Goal: Task Accomplishment & Management: Use online tool/utility

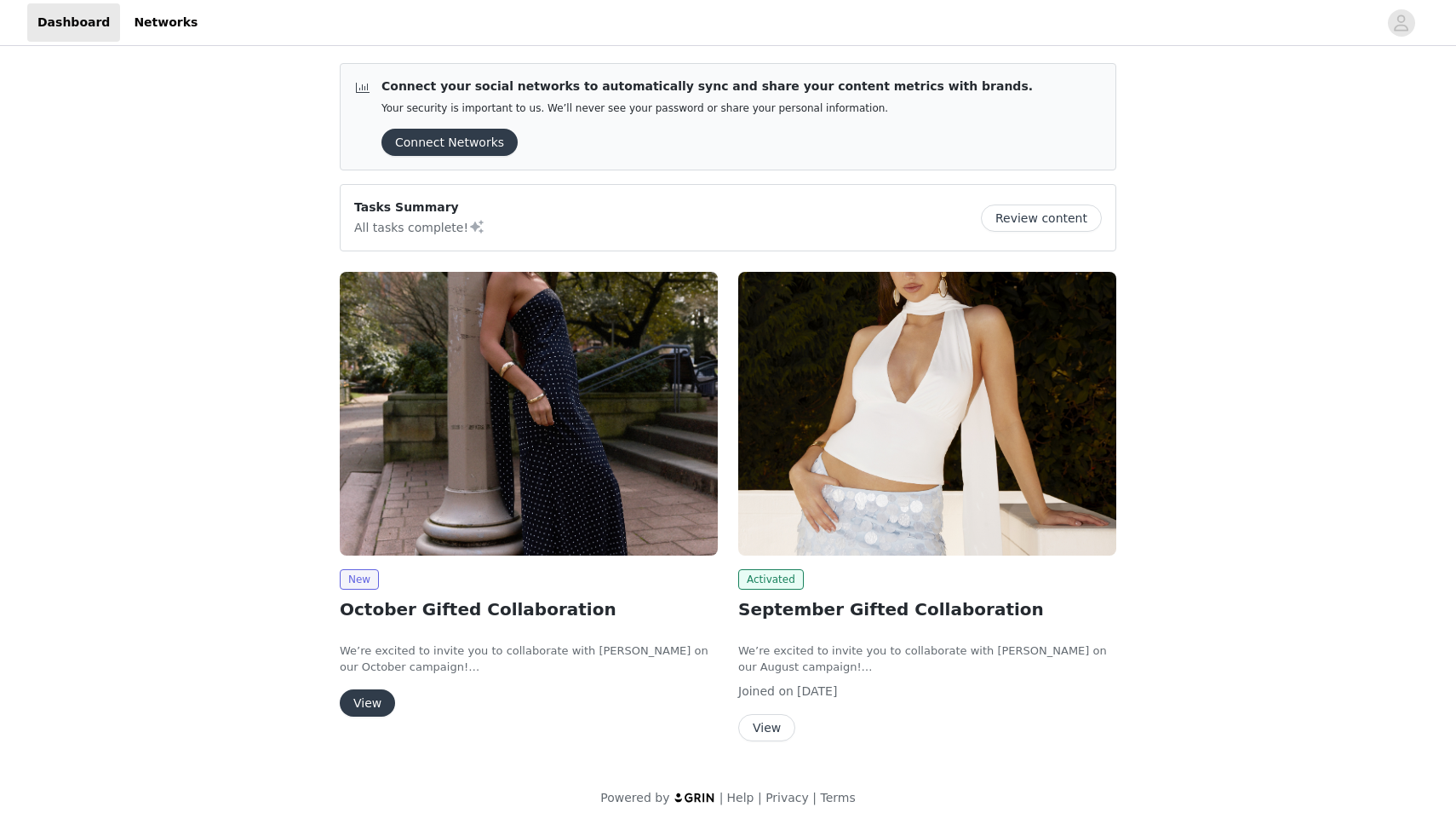
click at [378, 699] on button "View" at bounding box center [367, 703] width 55 height 27
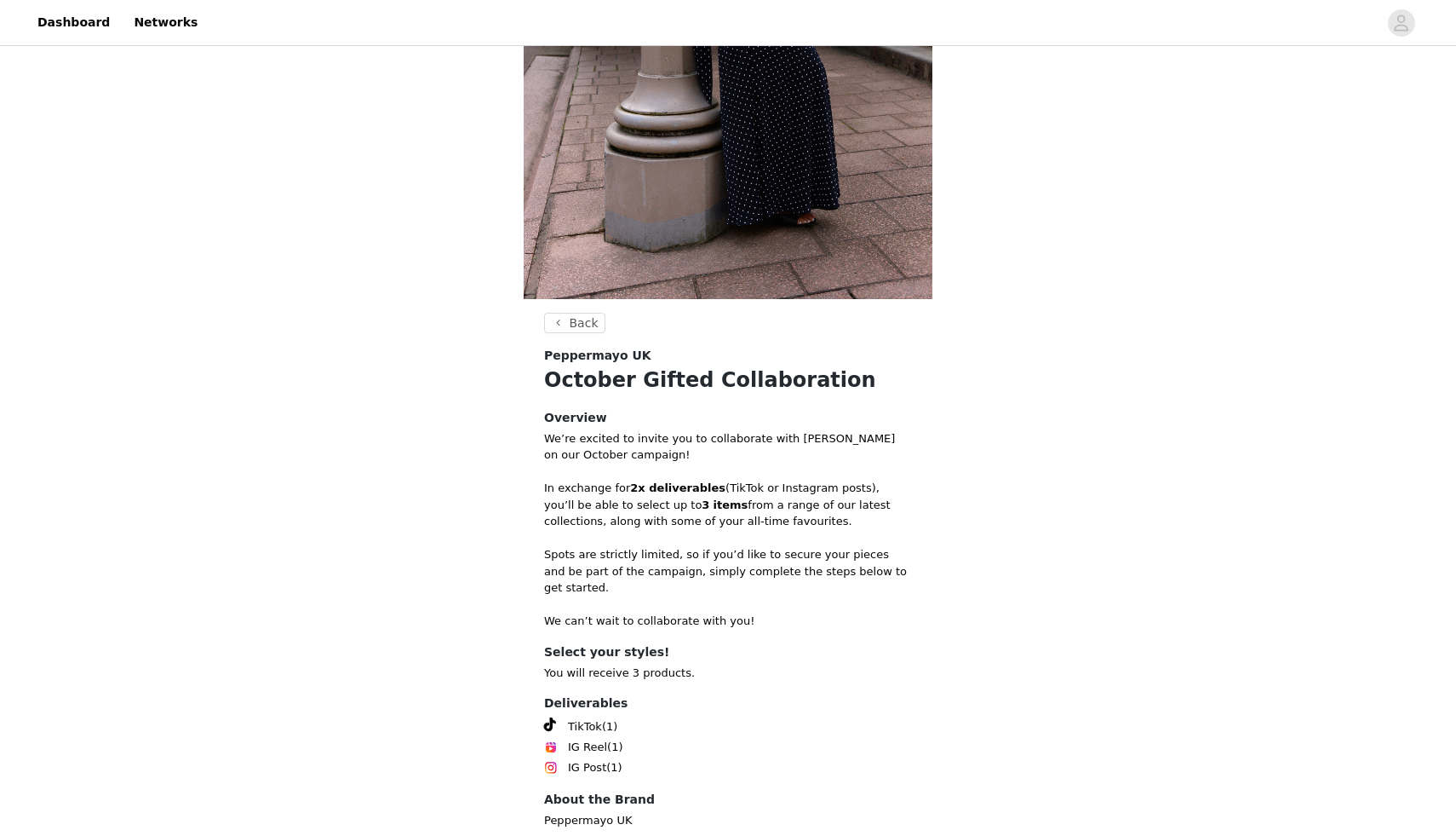
scroll to position [456, 0]
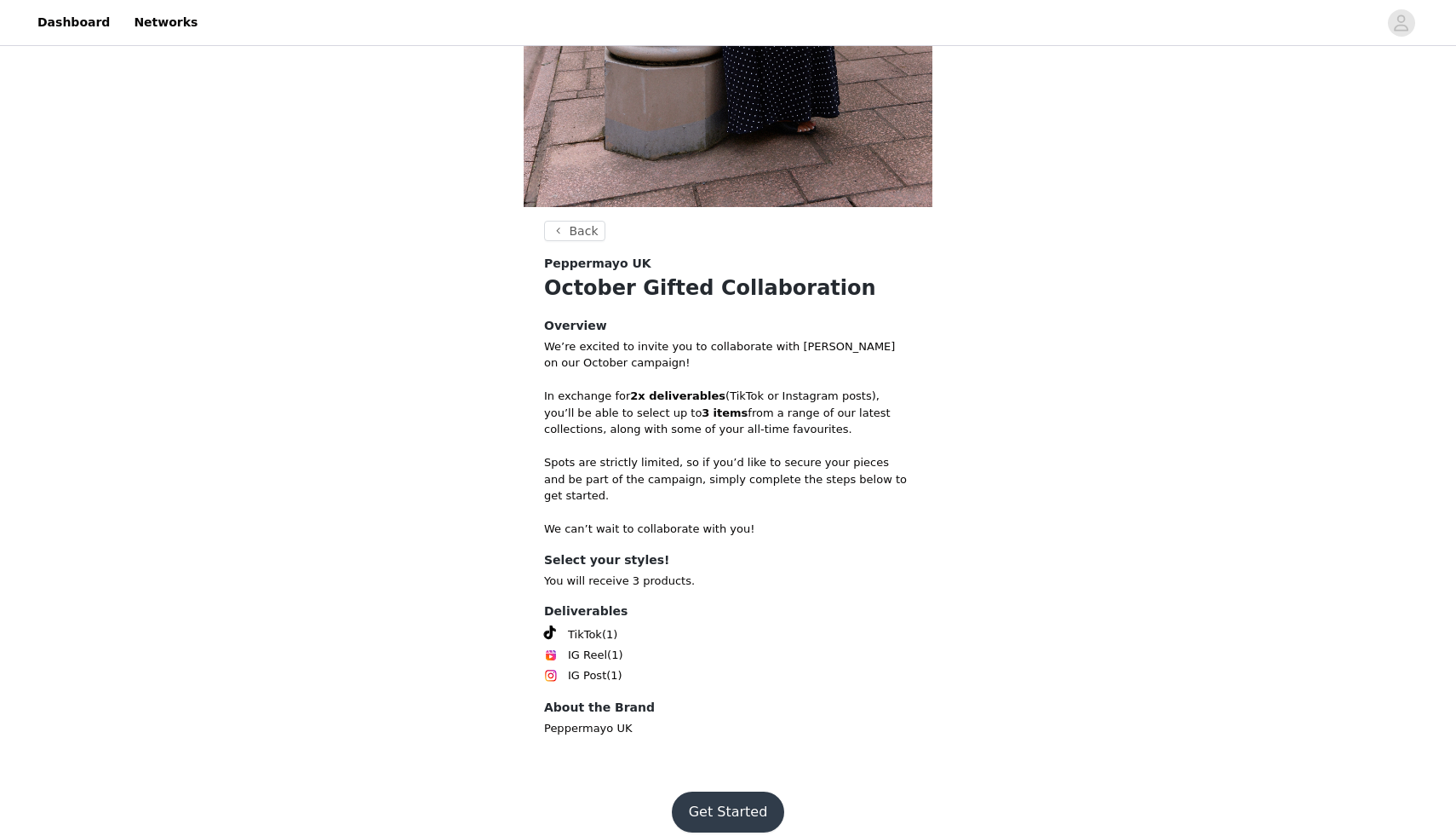
click at [754, 793] on button "Get Started" at bounding box center [728, 811] width 113 height 41
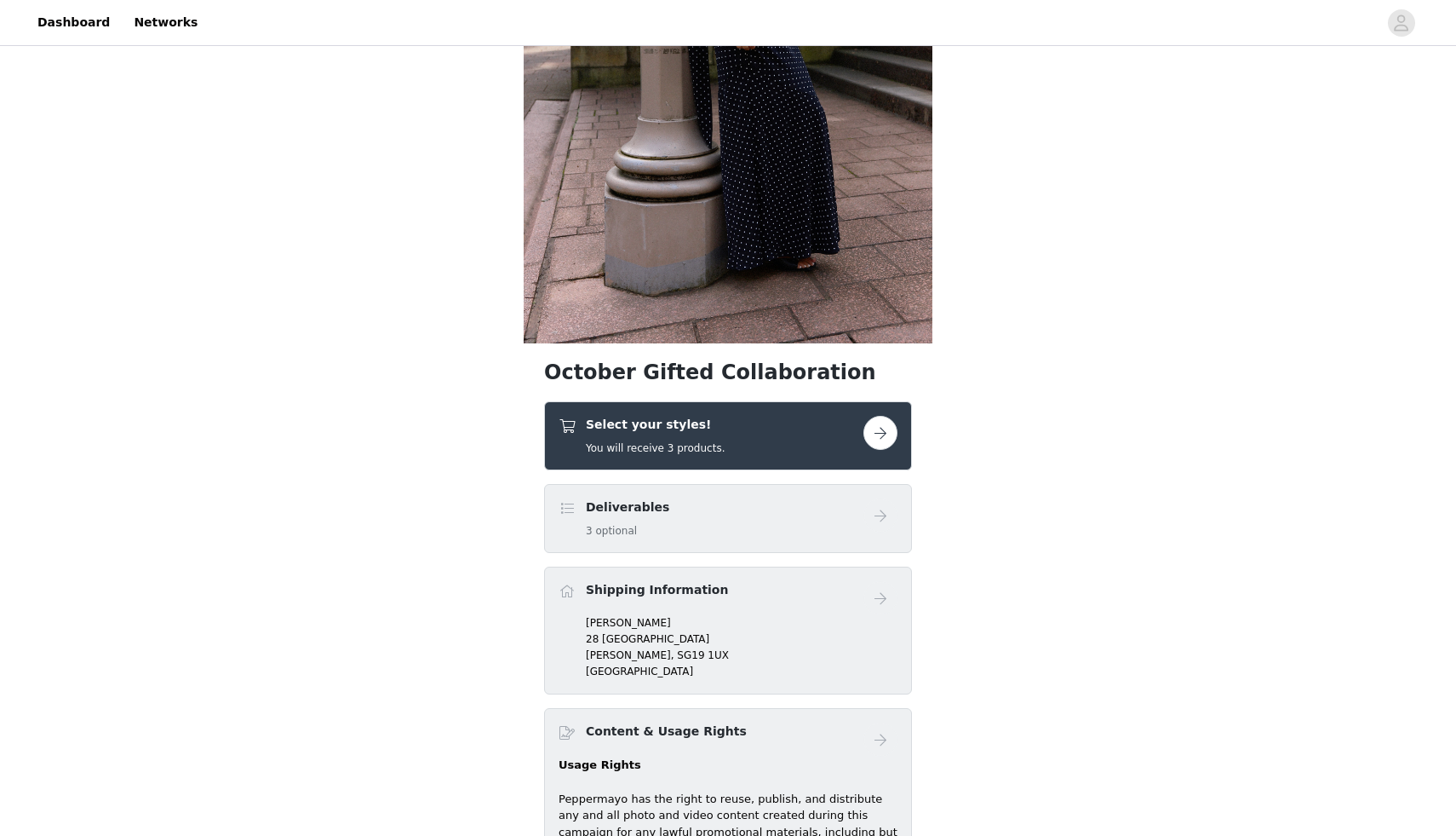
scroll to position [318, 0]
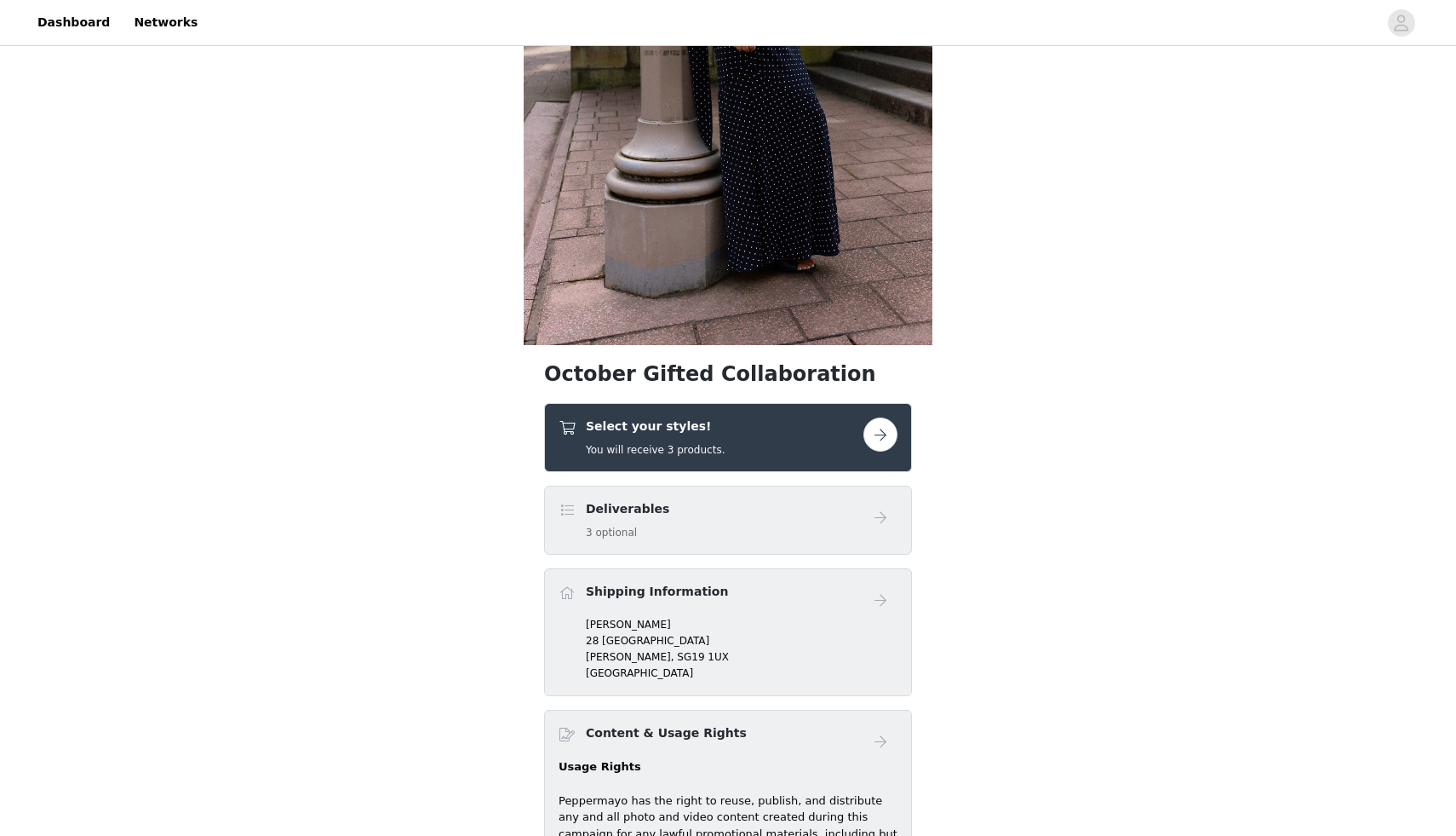
click at [872, 433] on button "button" at bounding box center [879, 434] width 34 height 34
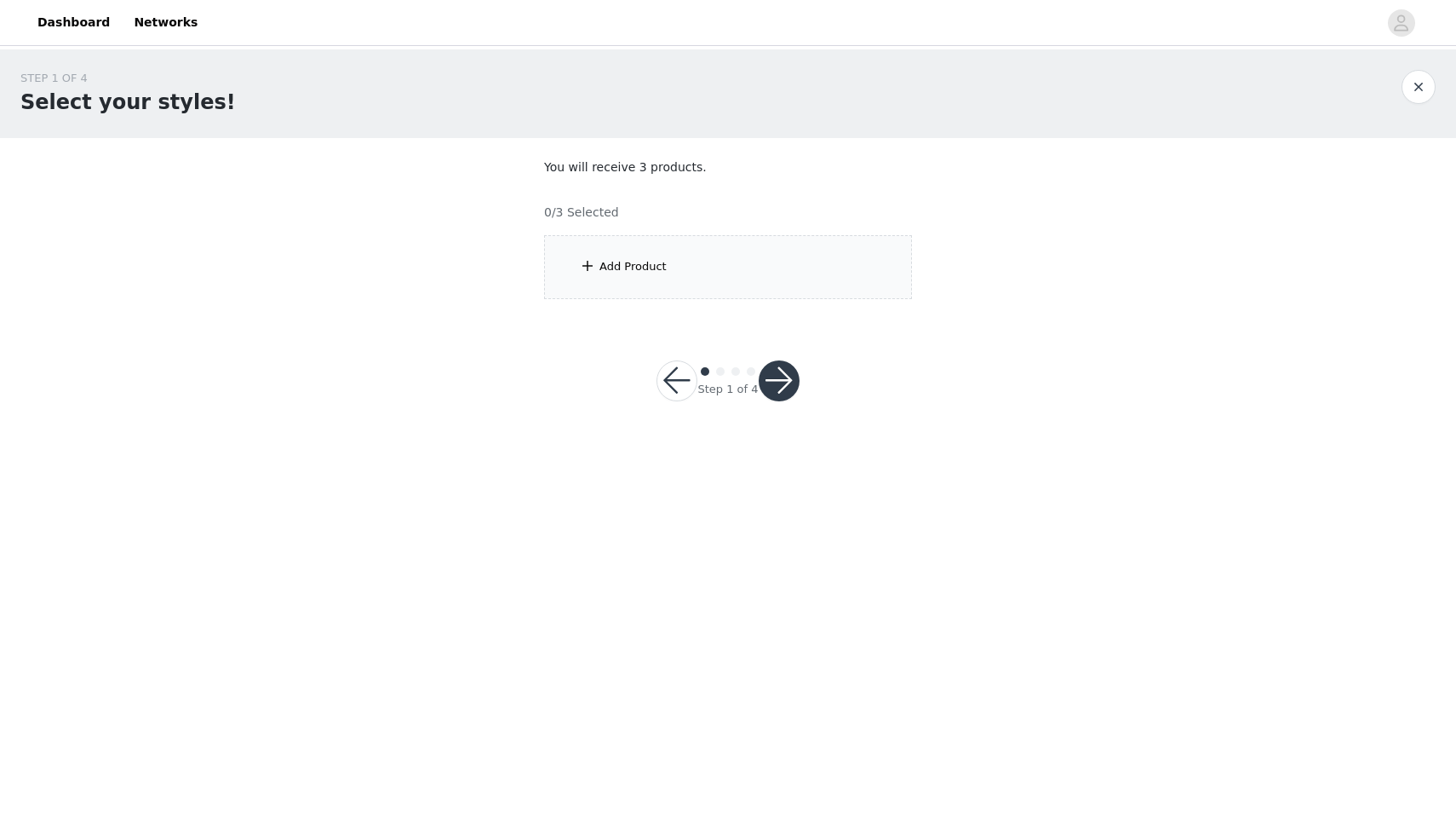
click at [712, 273] on div "Add Product" at bounding box center [728, 267] width 368 height 64
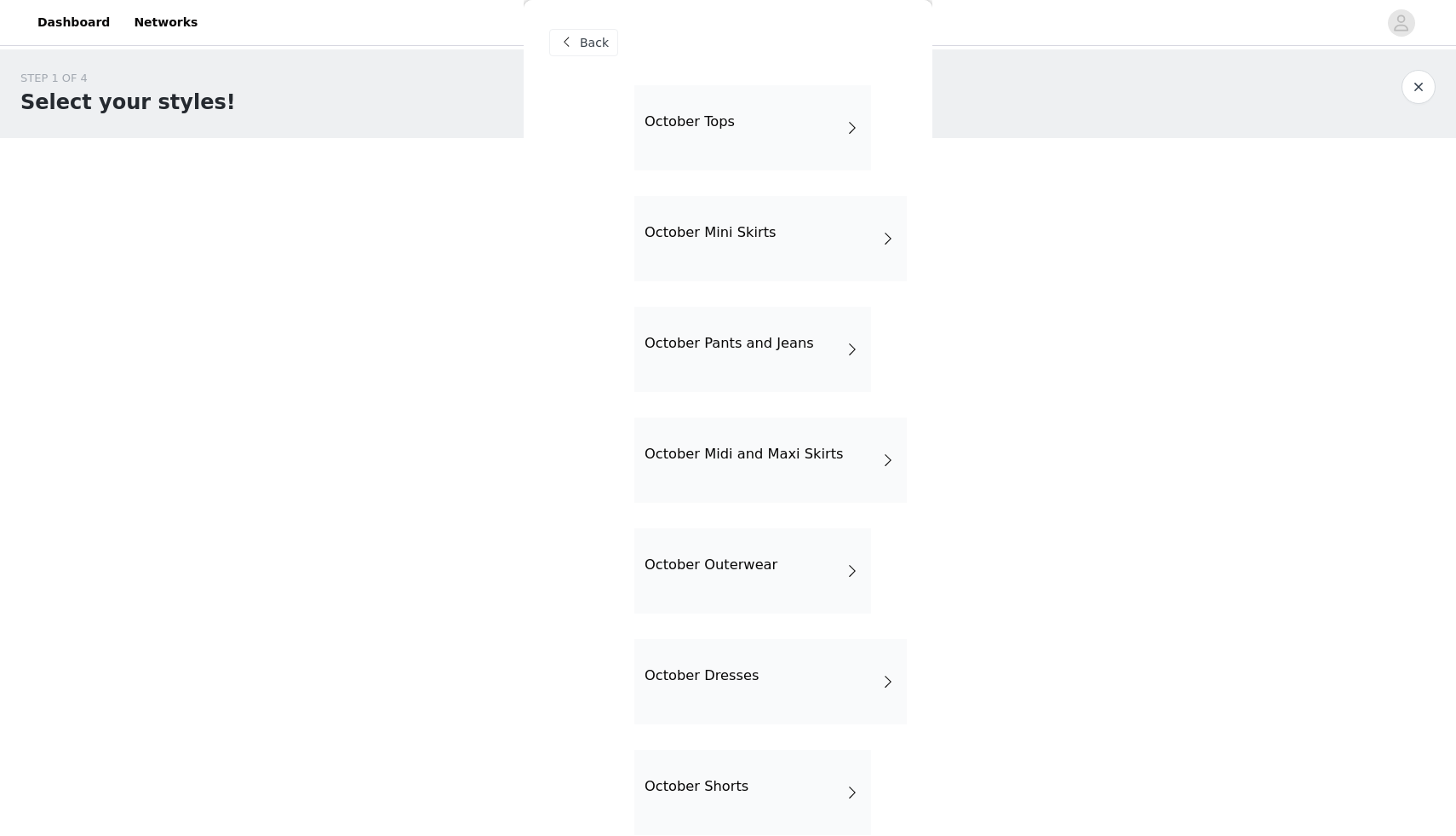
scroll to position [25, 0]
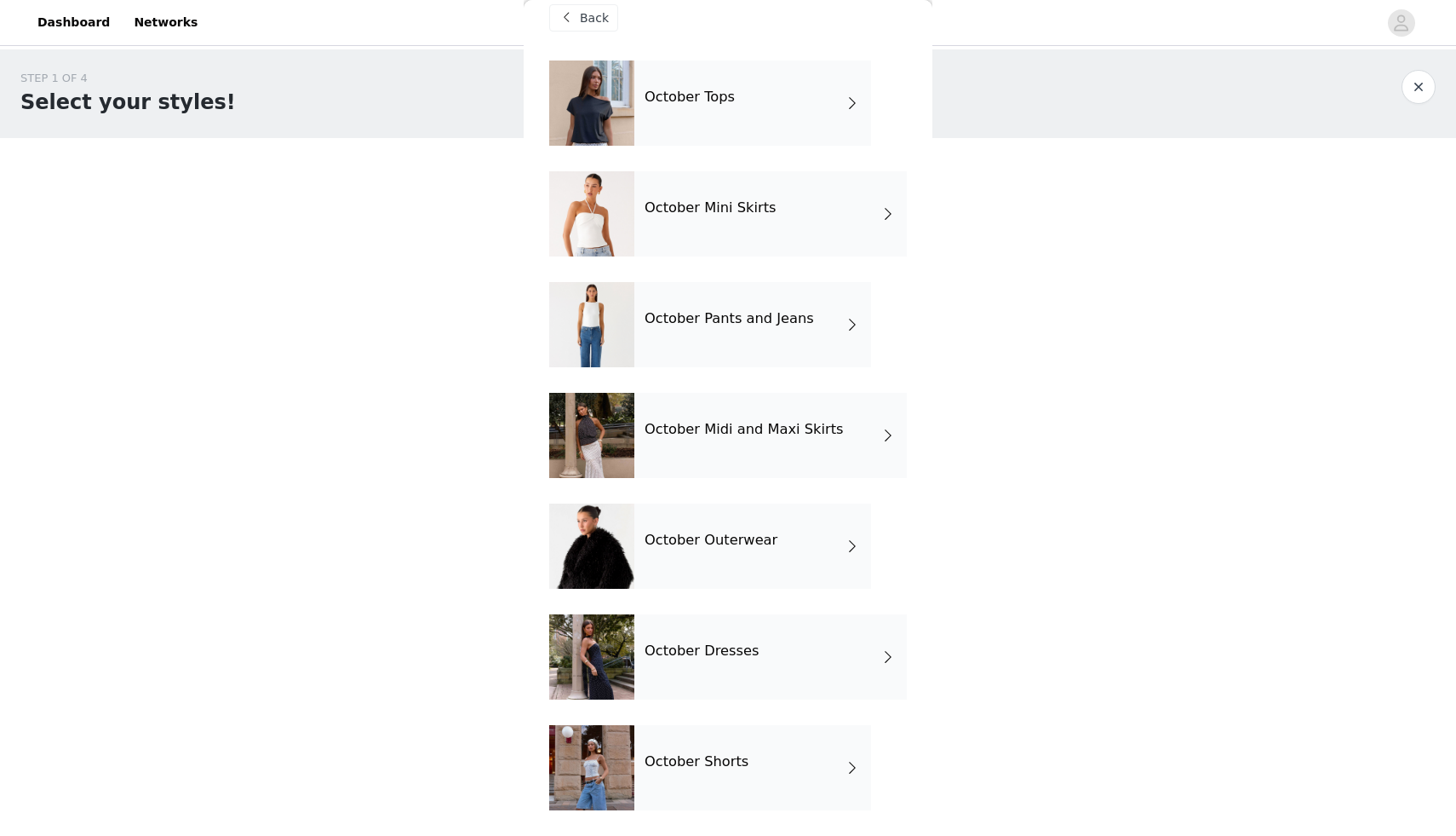
click at [741, 643] on h4 "October Dresses" at bounding box center [701, 650] width 114 height 16
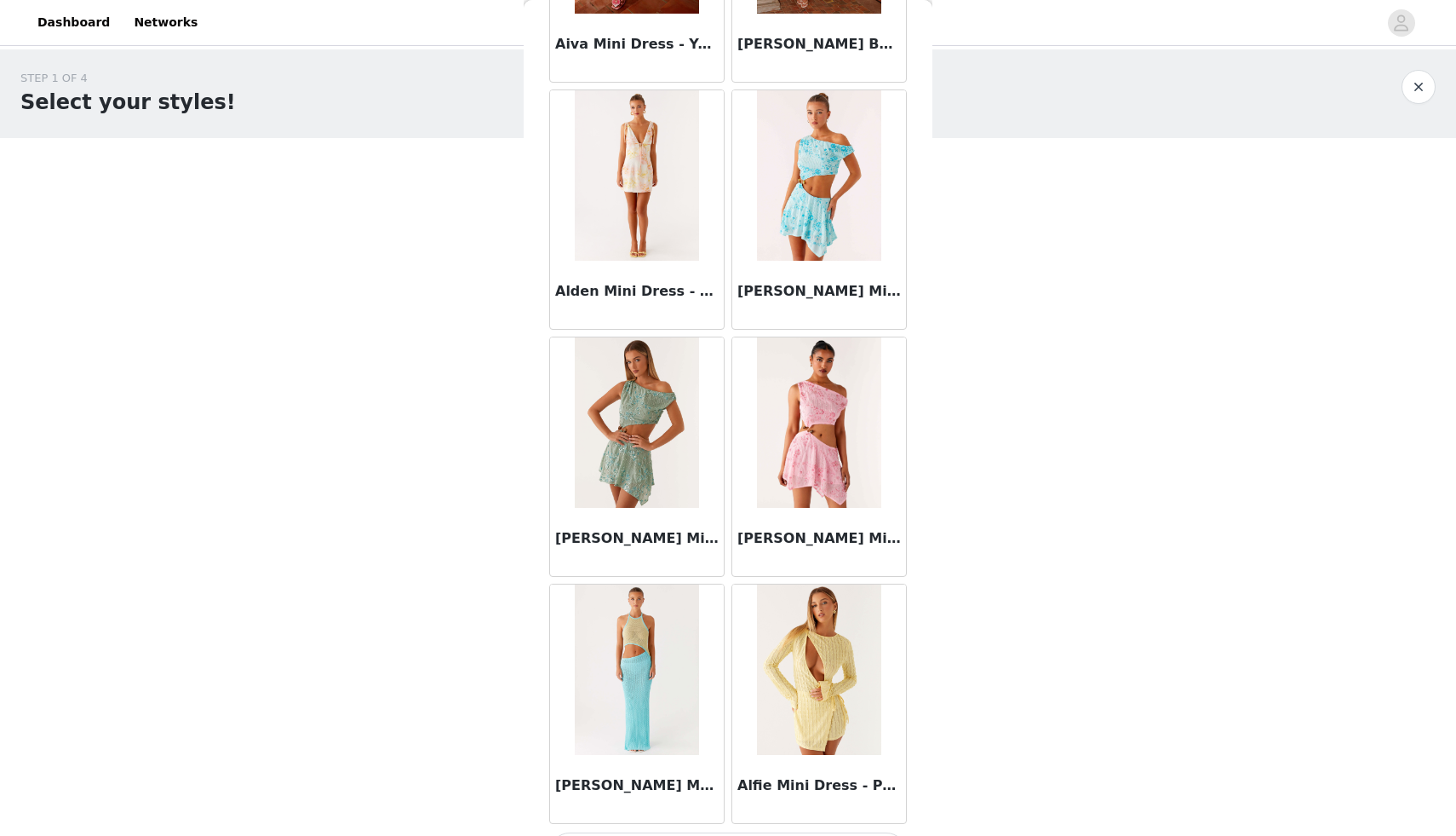
scroll to position [1771, 0]
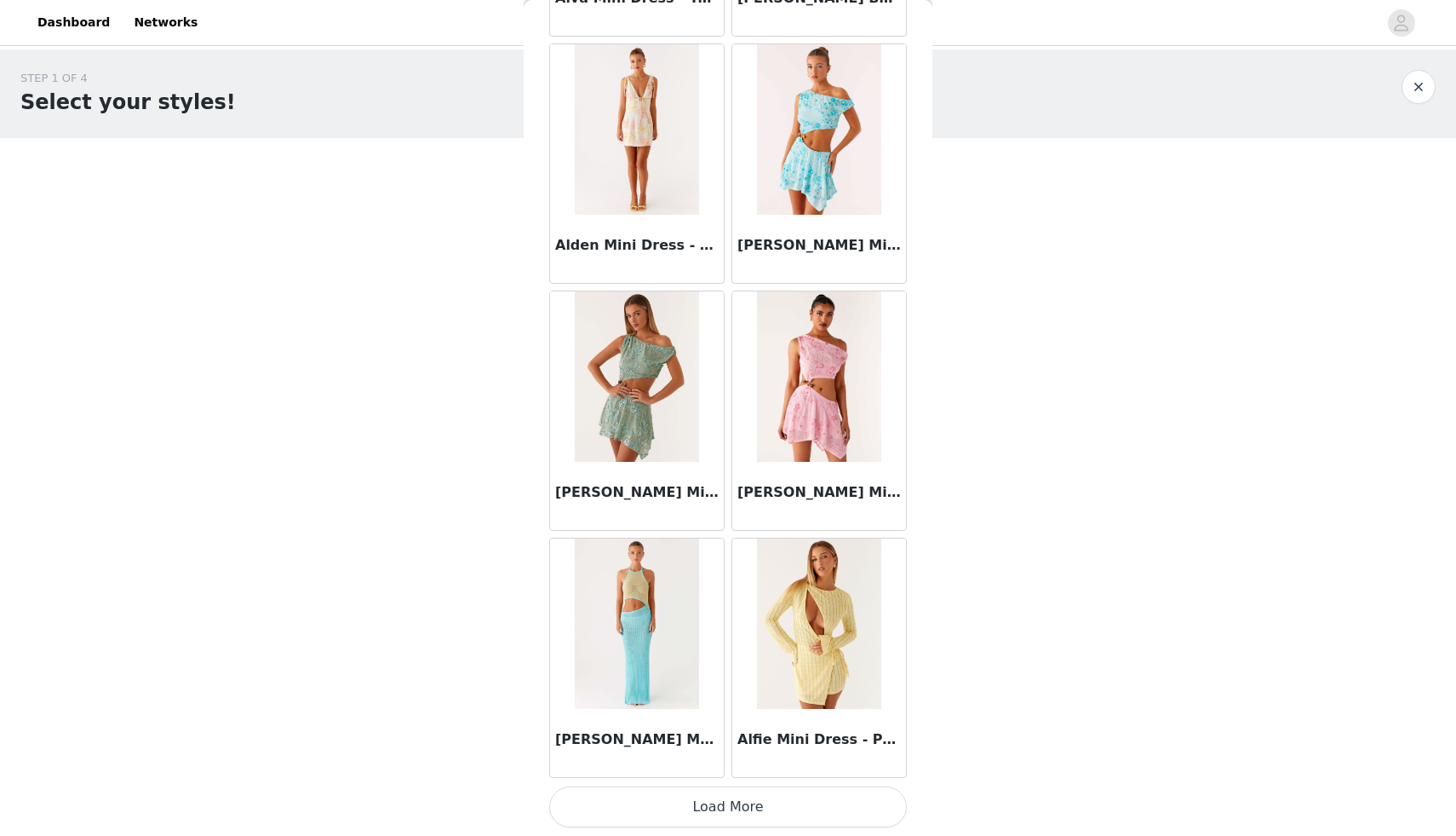
click at [760, 815] on button "Load More" at bounding box center [728, 807] width 358 height 41
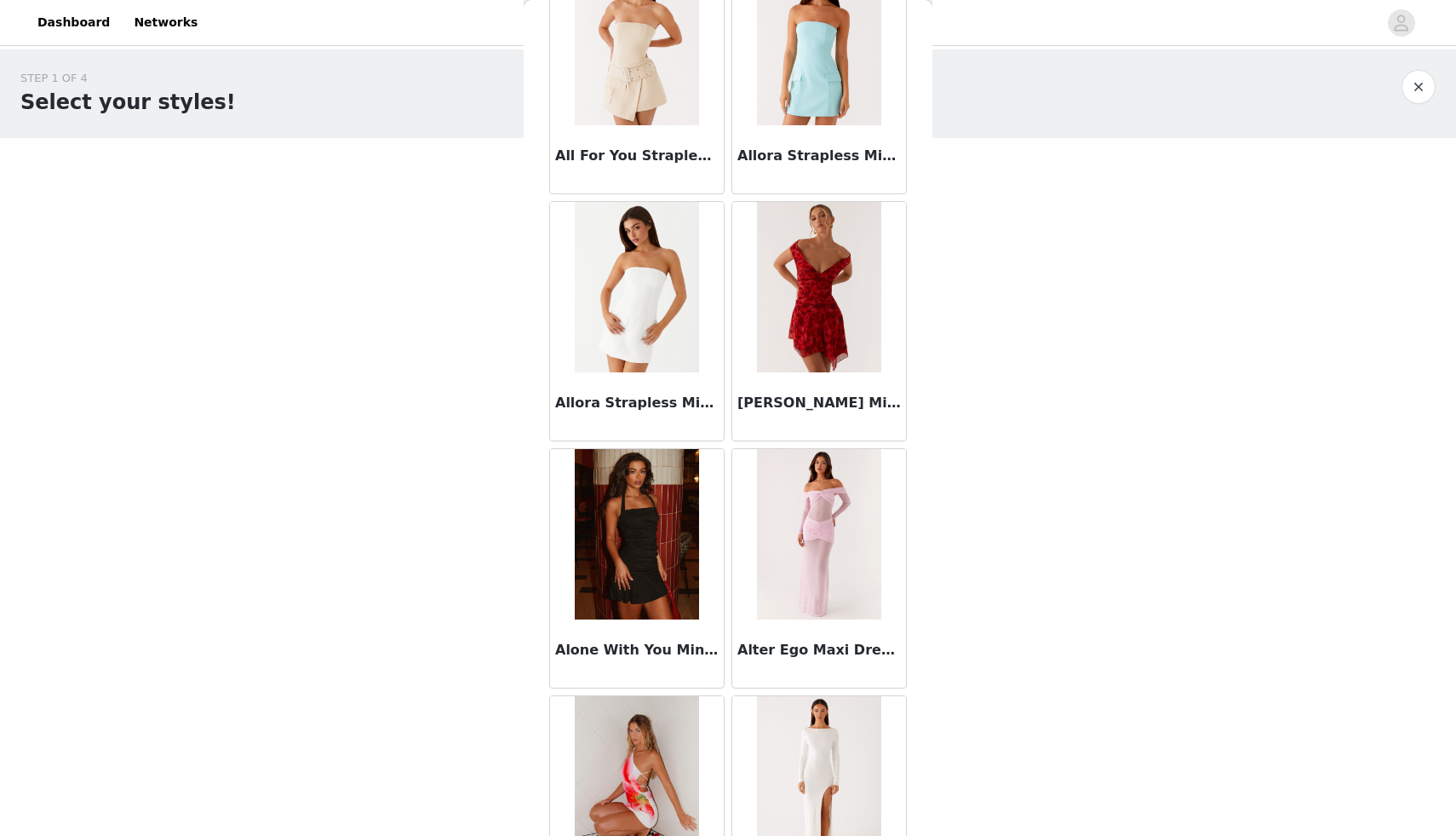
scroll to position [4242, 0]
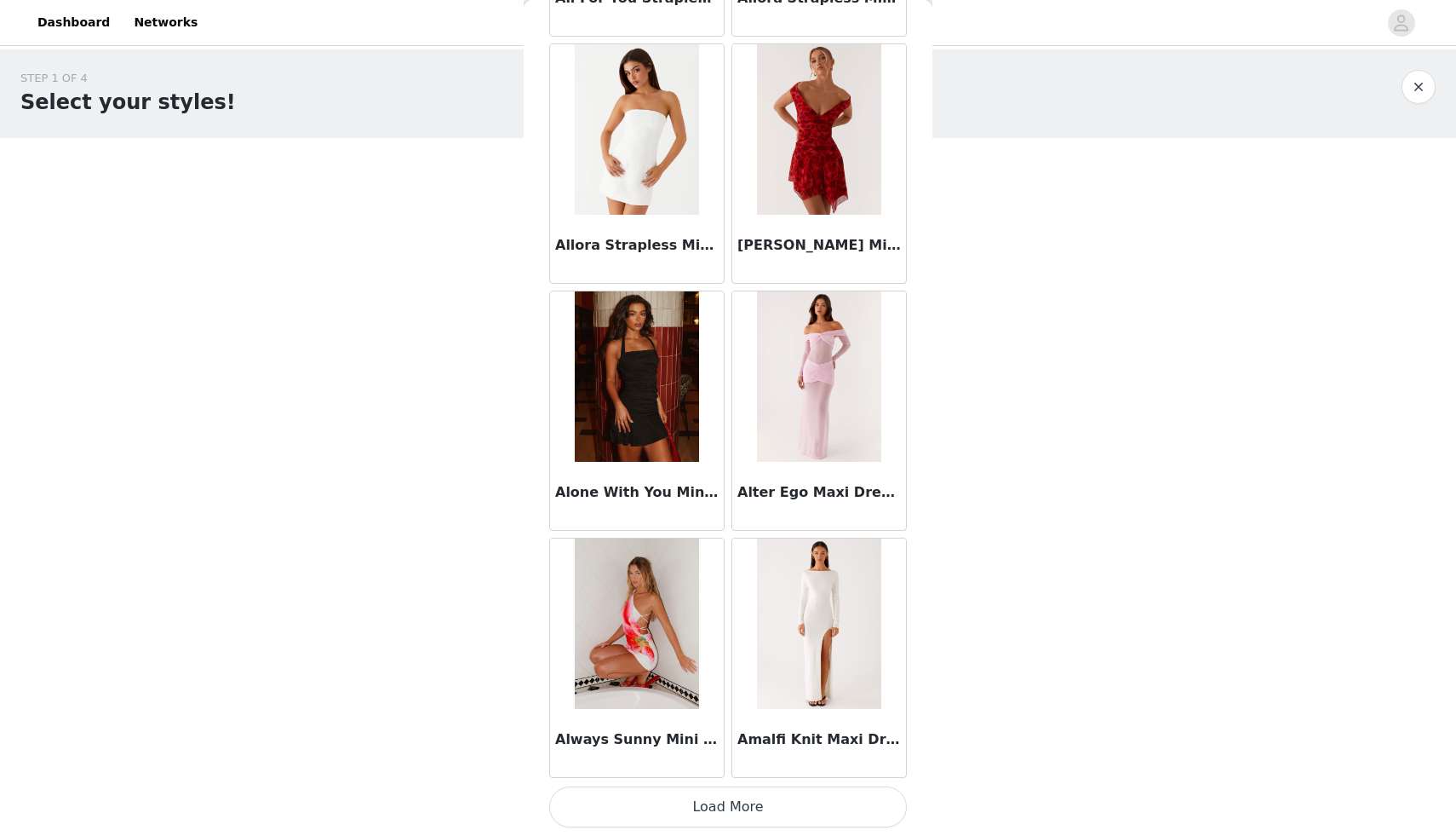
click at [751, 807] on button "Load More" at bounding box center [728, 807] width 358 height 41
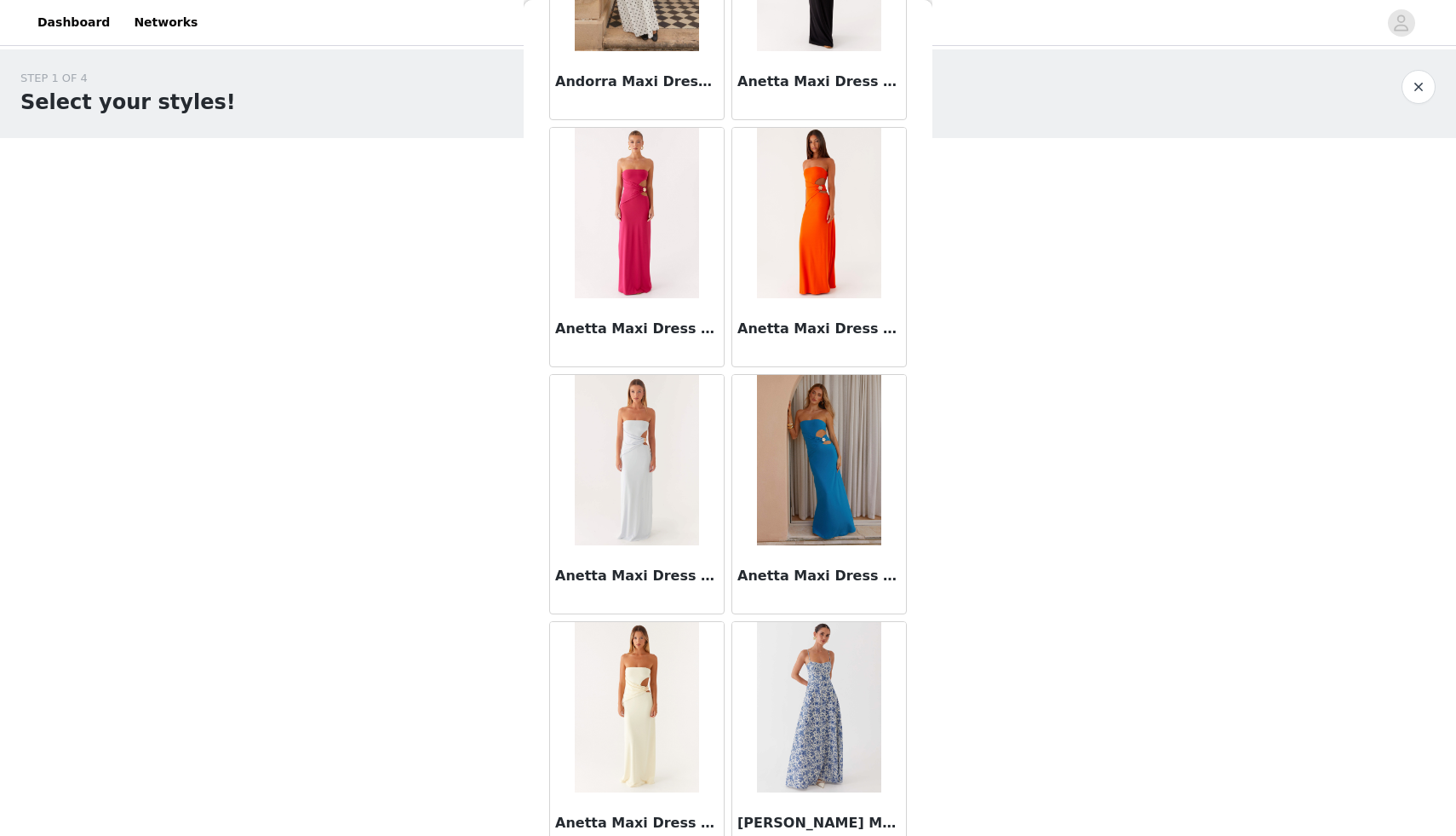
scroll to position [6713, 0]
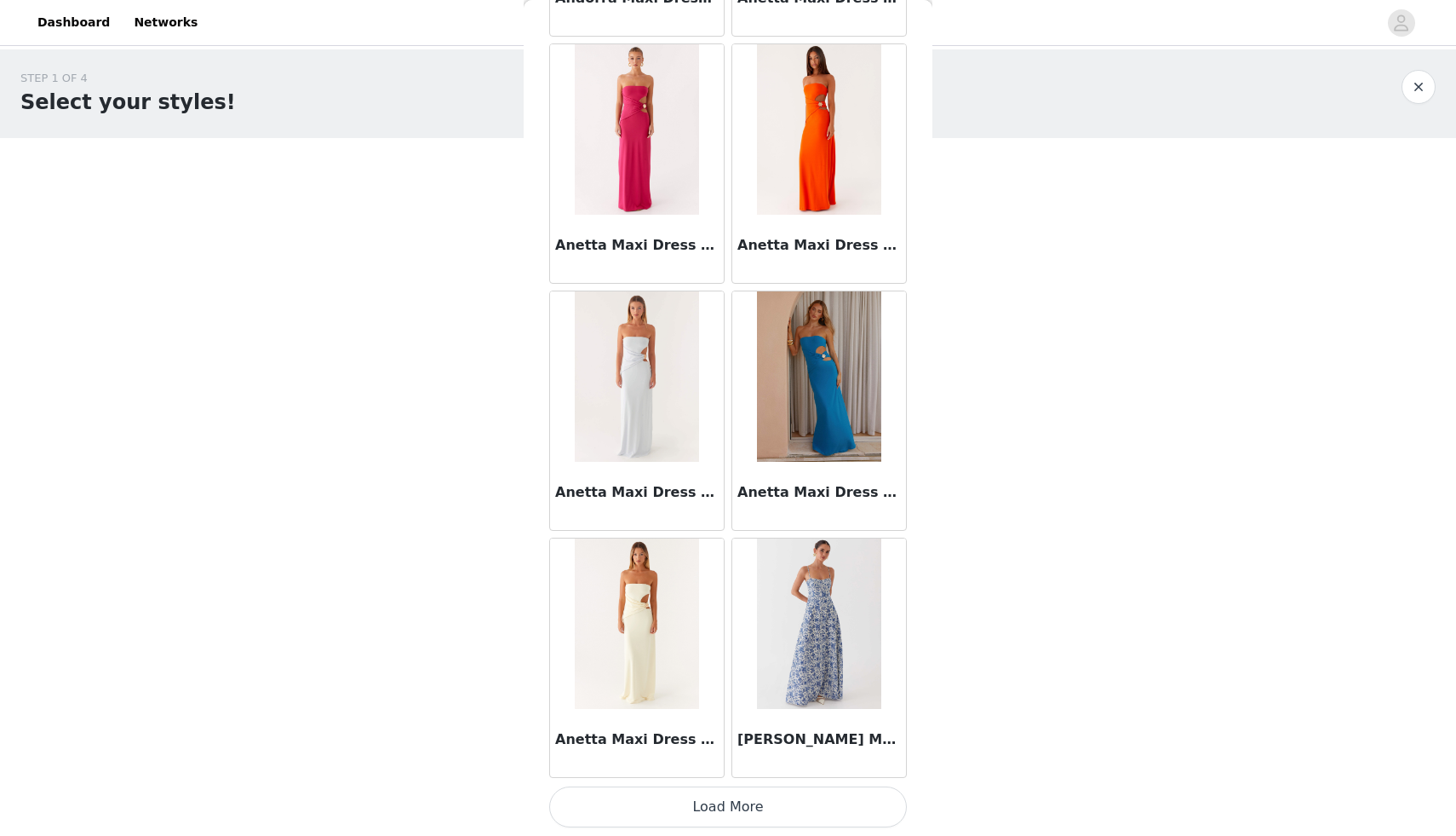
click at [766, 817] on button "Load More" at bounding box center [728, 807] width 358 height 41
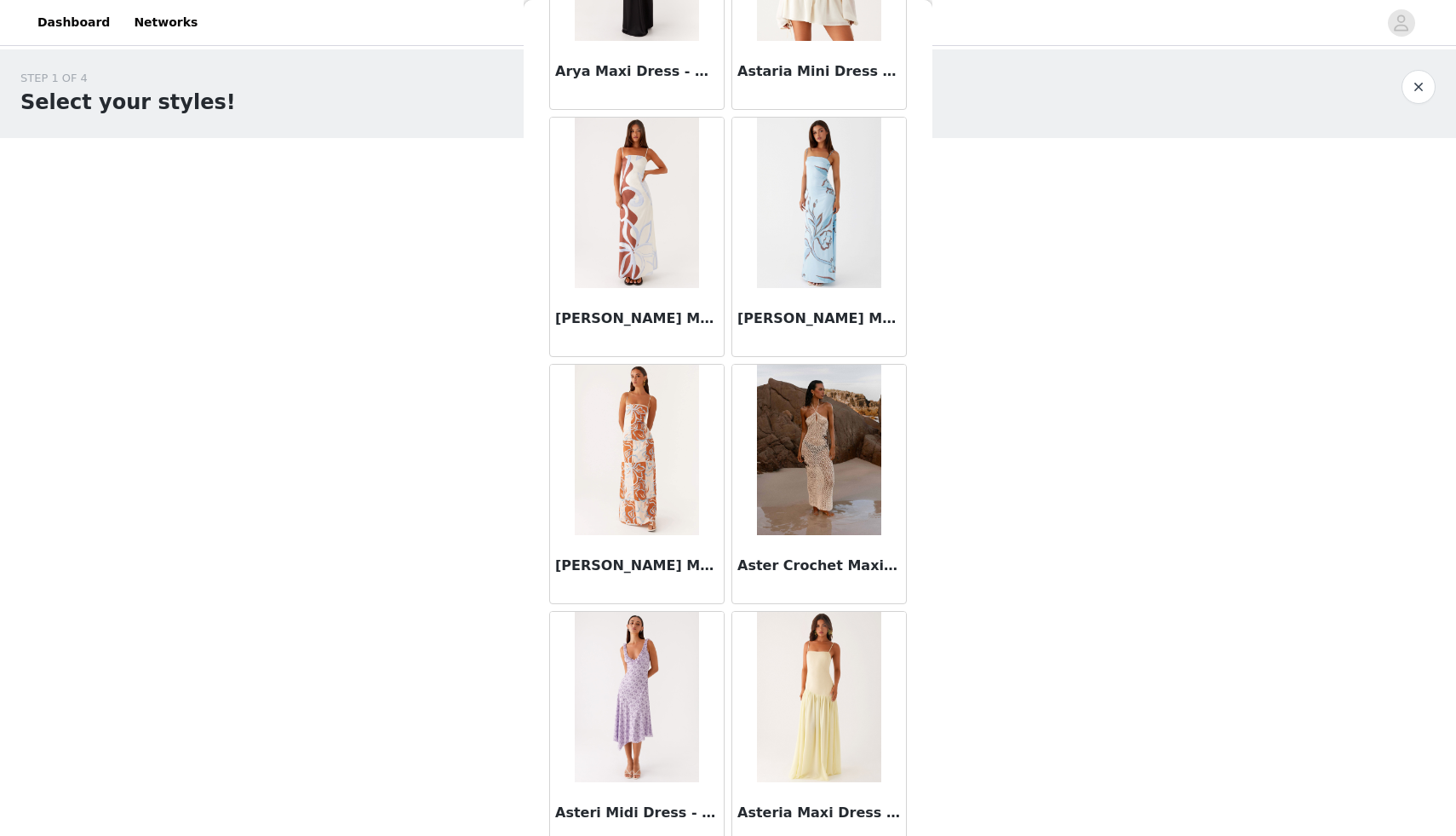
scroll to position [9183, 0]
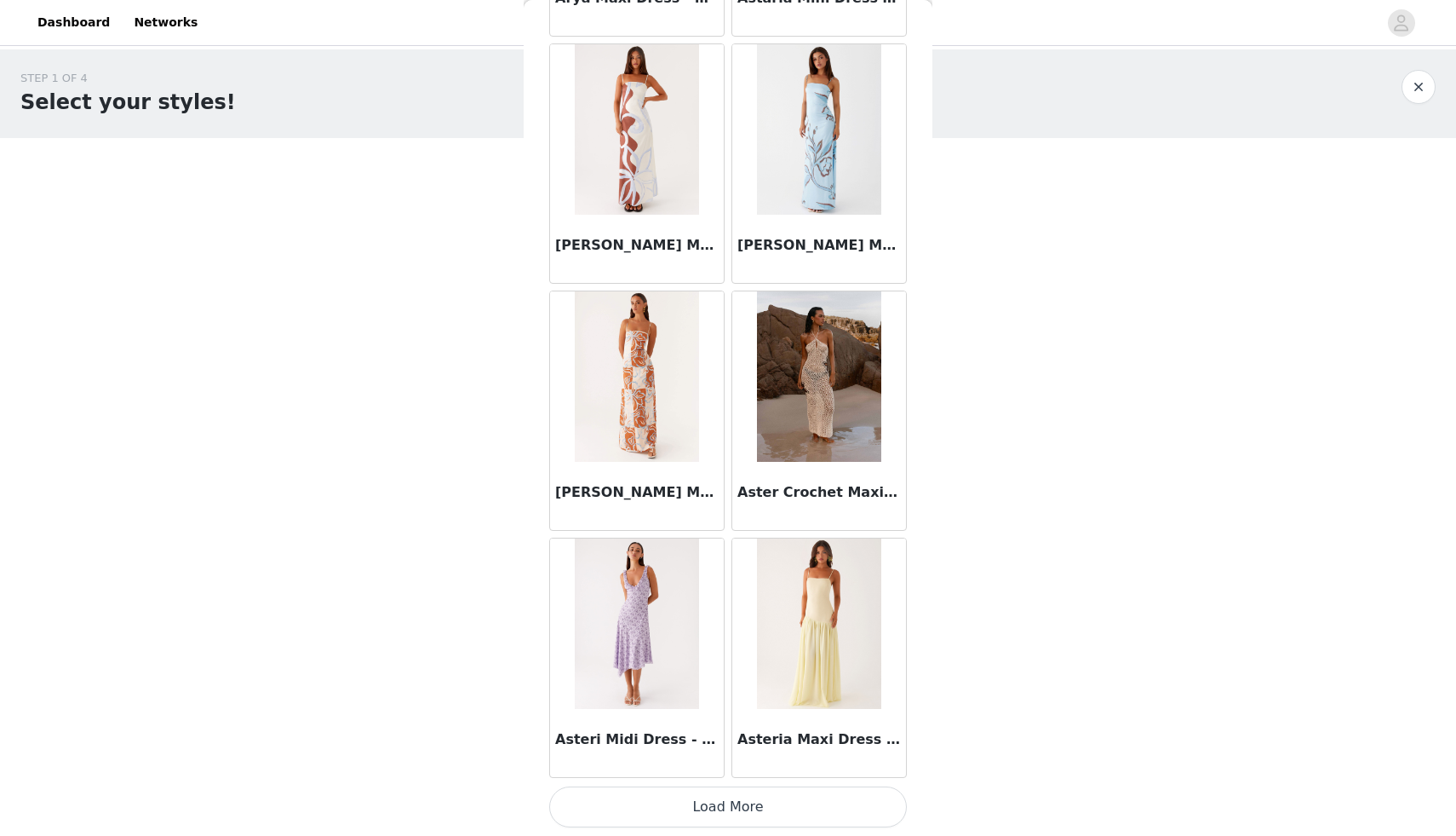
click at [692, 812] on button "Load More" at bounding box center [728, 807] width 358 height 41
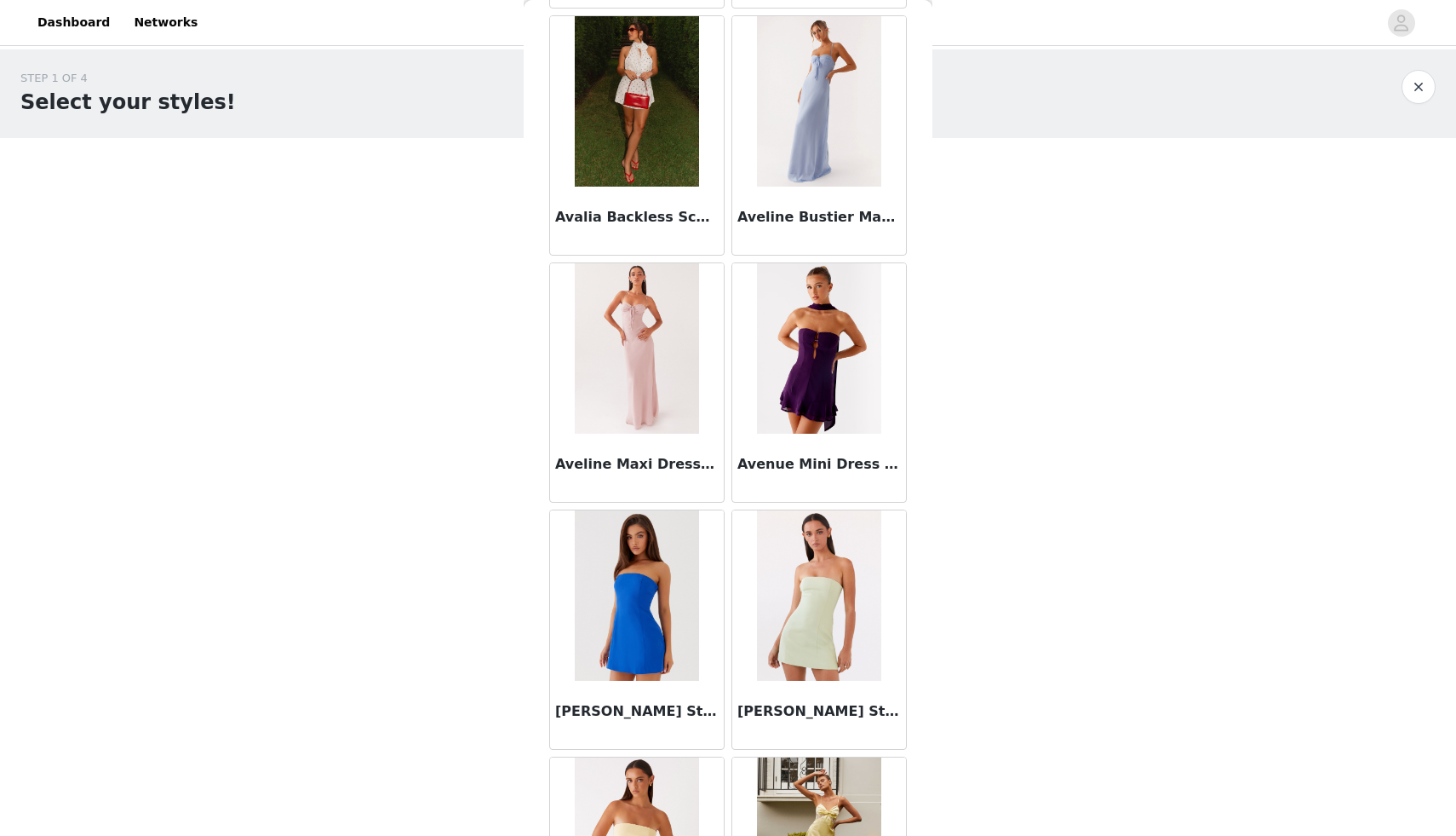
scroll to position [11654, 0]
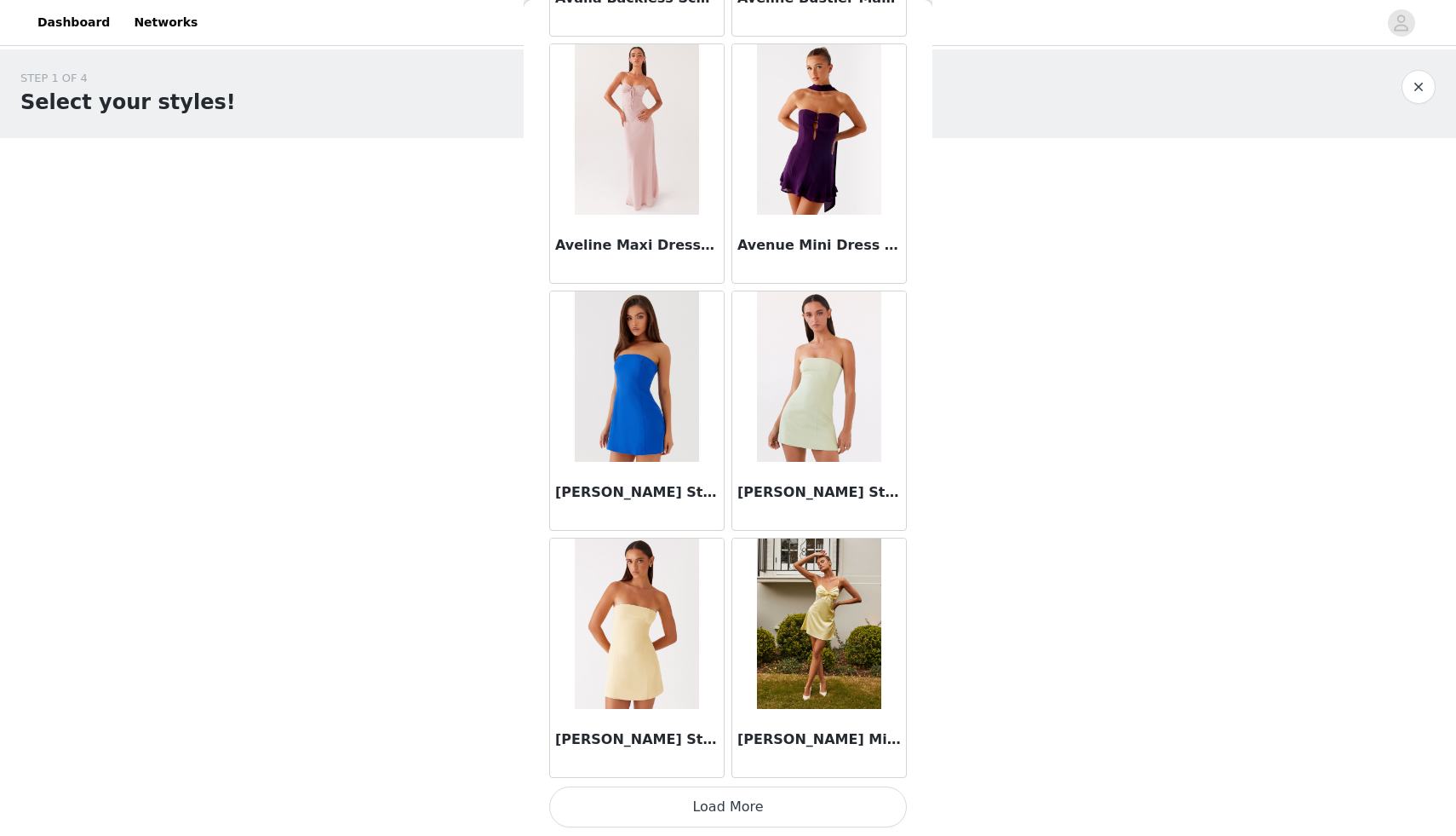
click at [740, 815] on button "Load More" at bounding box center [728, 807] width 358 height 41
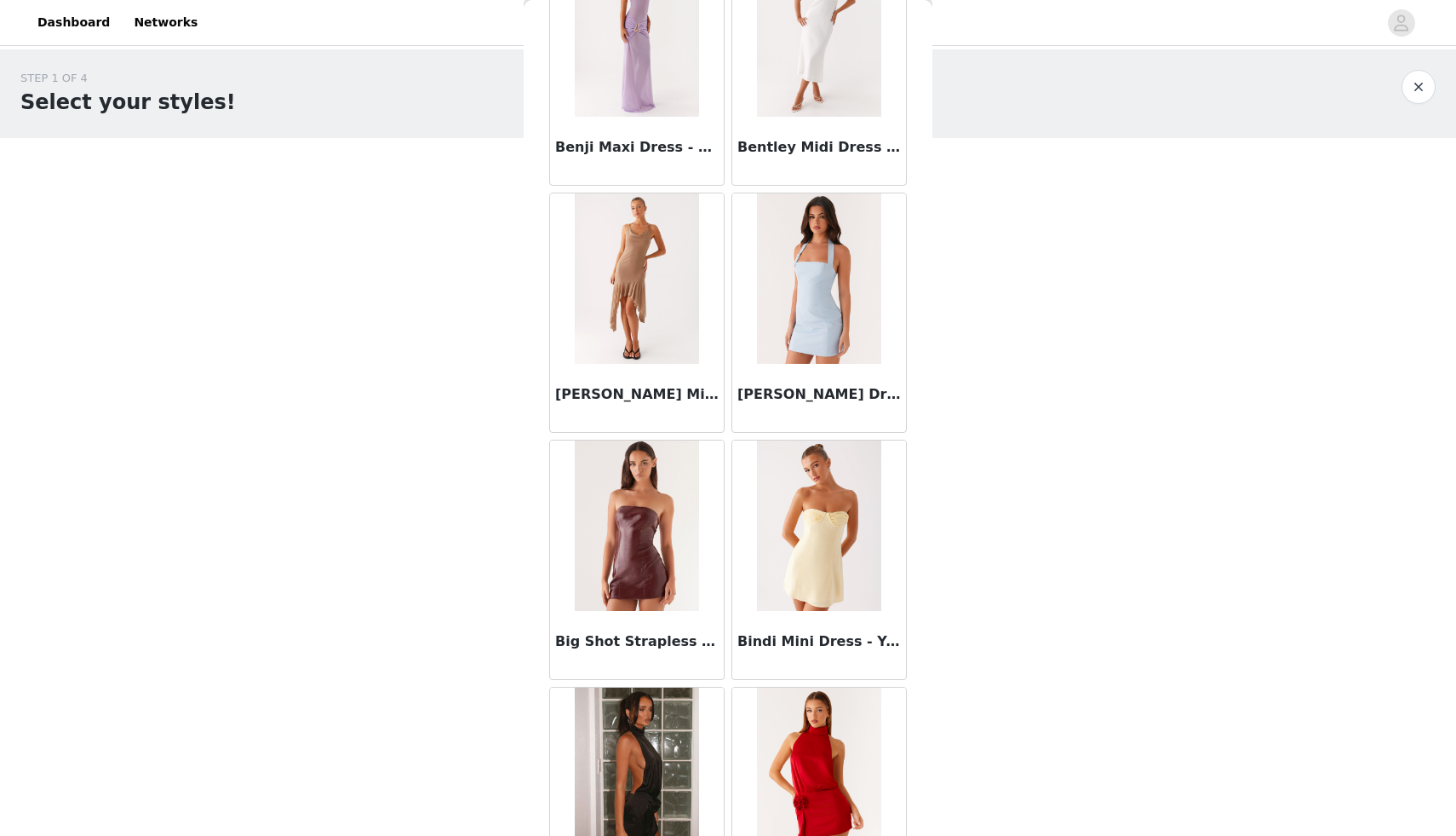
scroll to position [14125, 0]
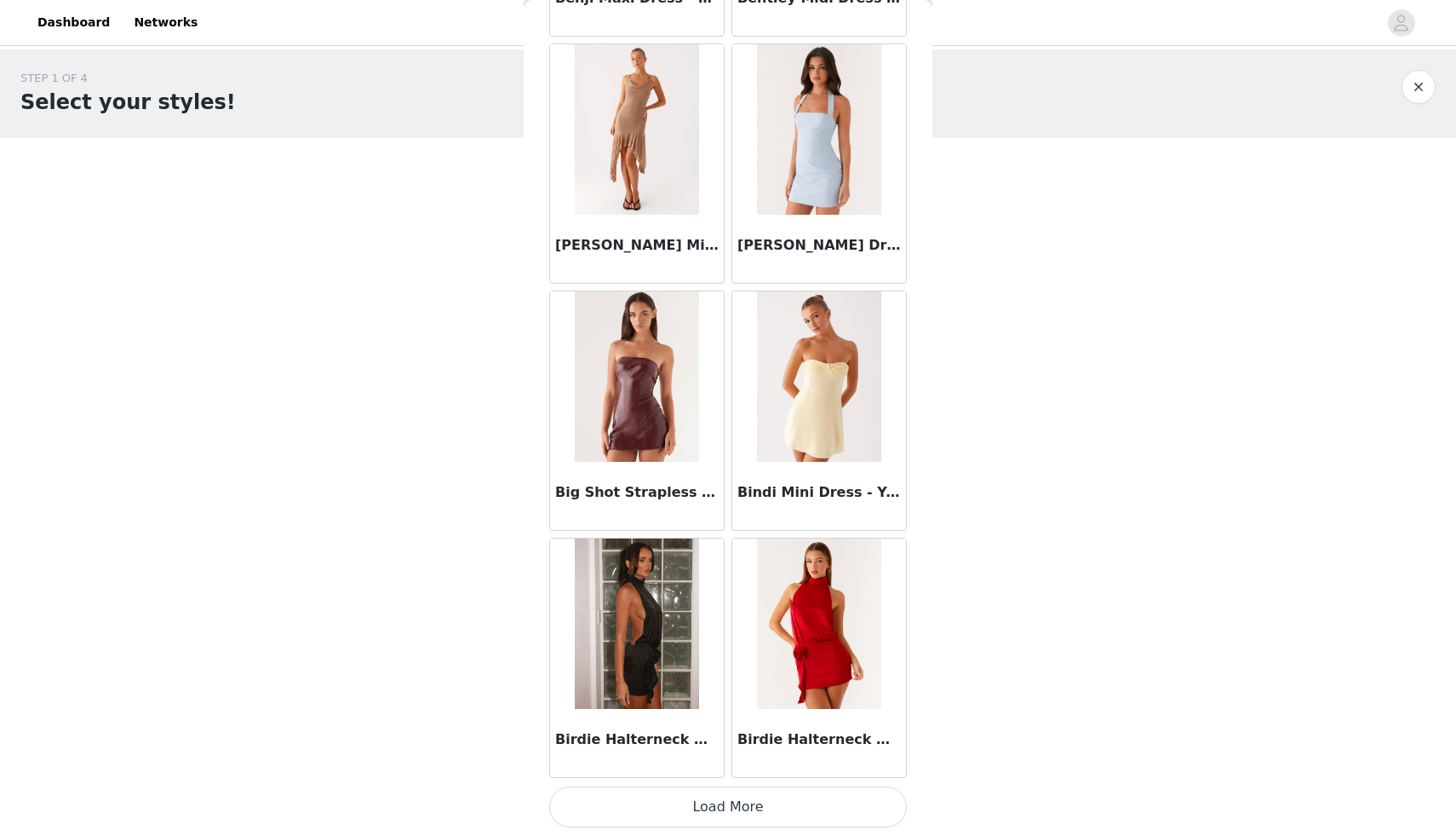
click at [674, 795] on button "Load More" at bounding box center [728, 807] width 358 height 41
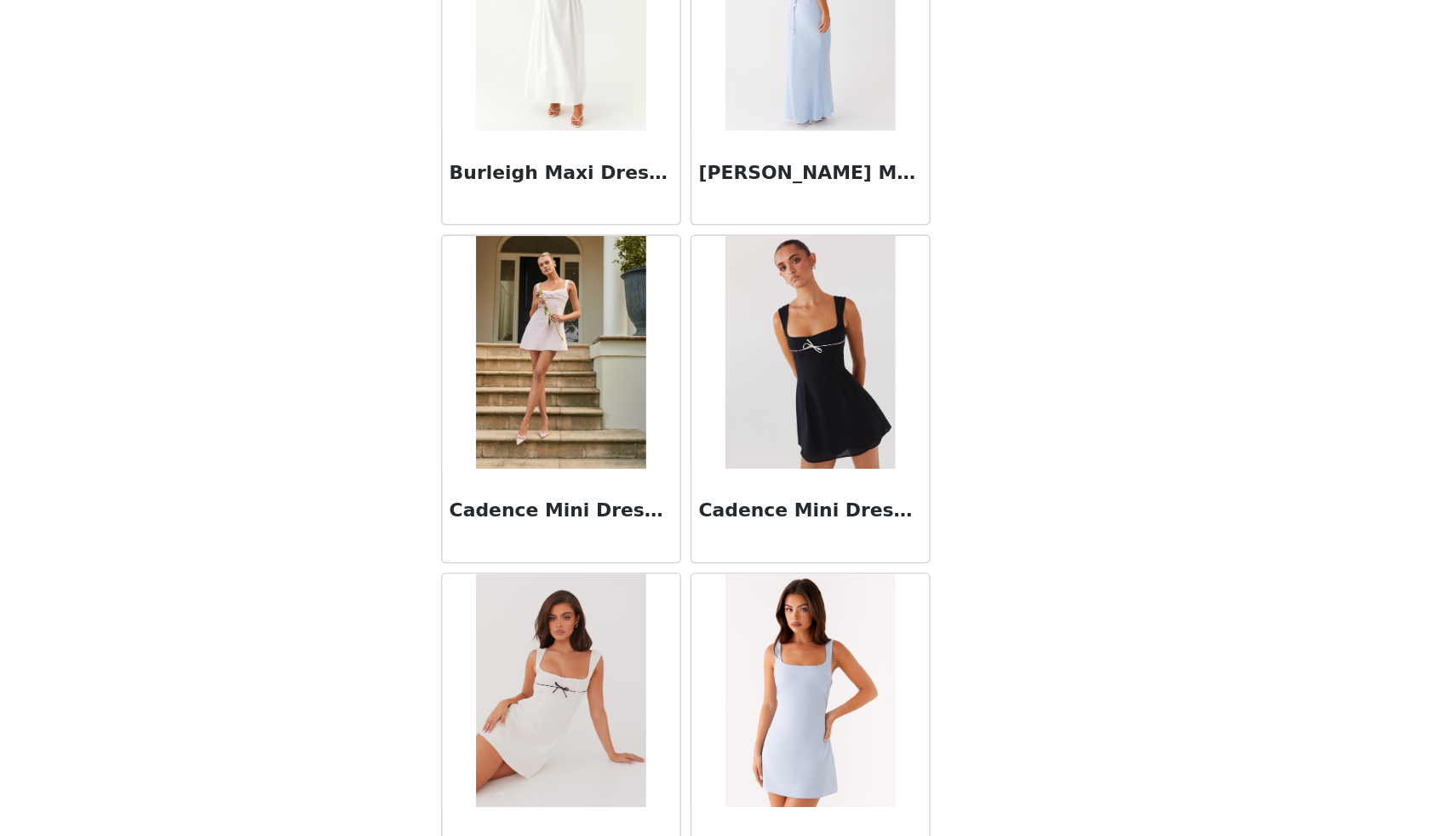
scroll to position [16595, 0]
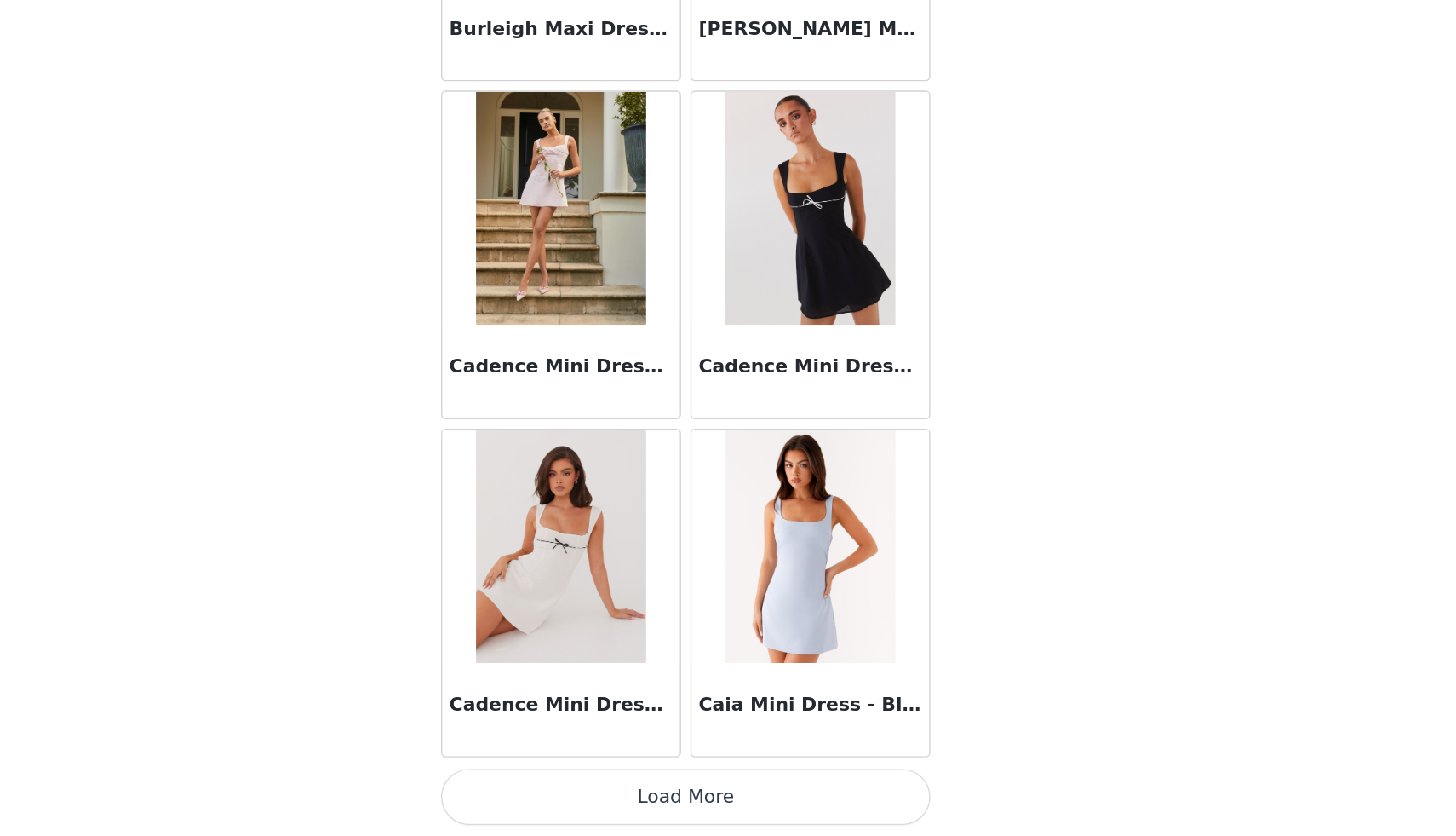
click at [796, 800] on button "Load More" at bounding box center [728, 807] width 358 height 41
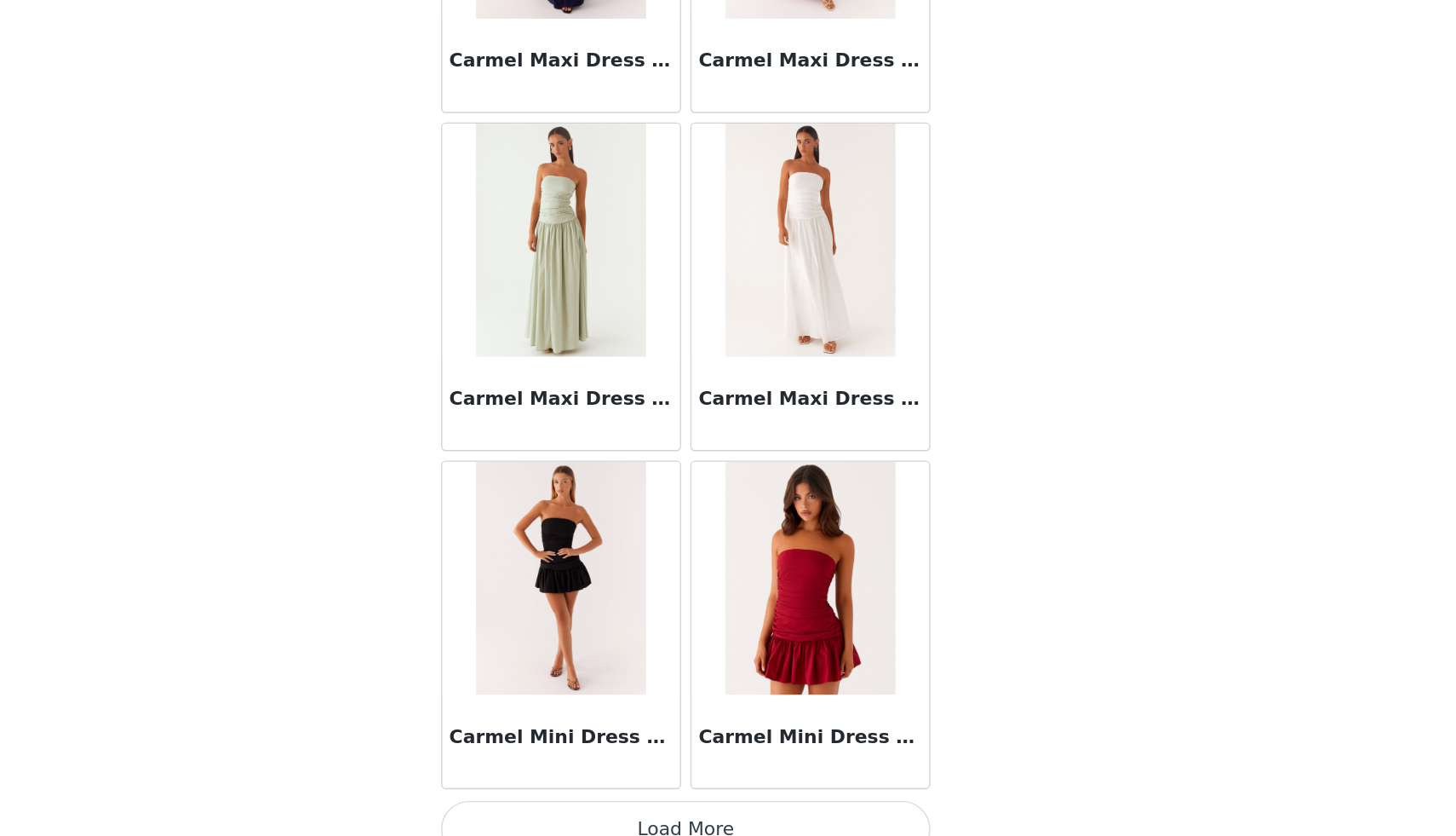
scroll to position [19066, 0]
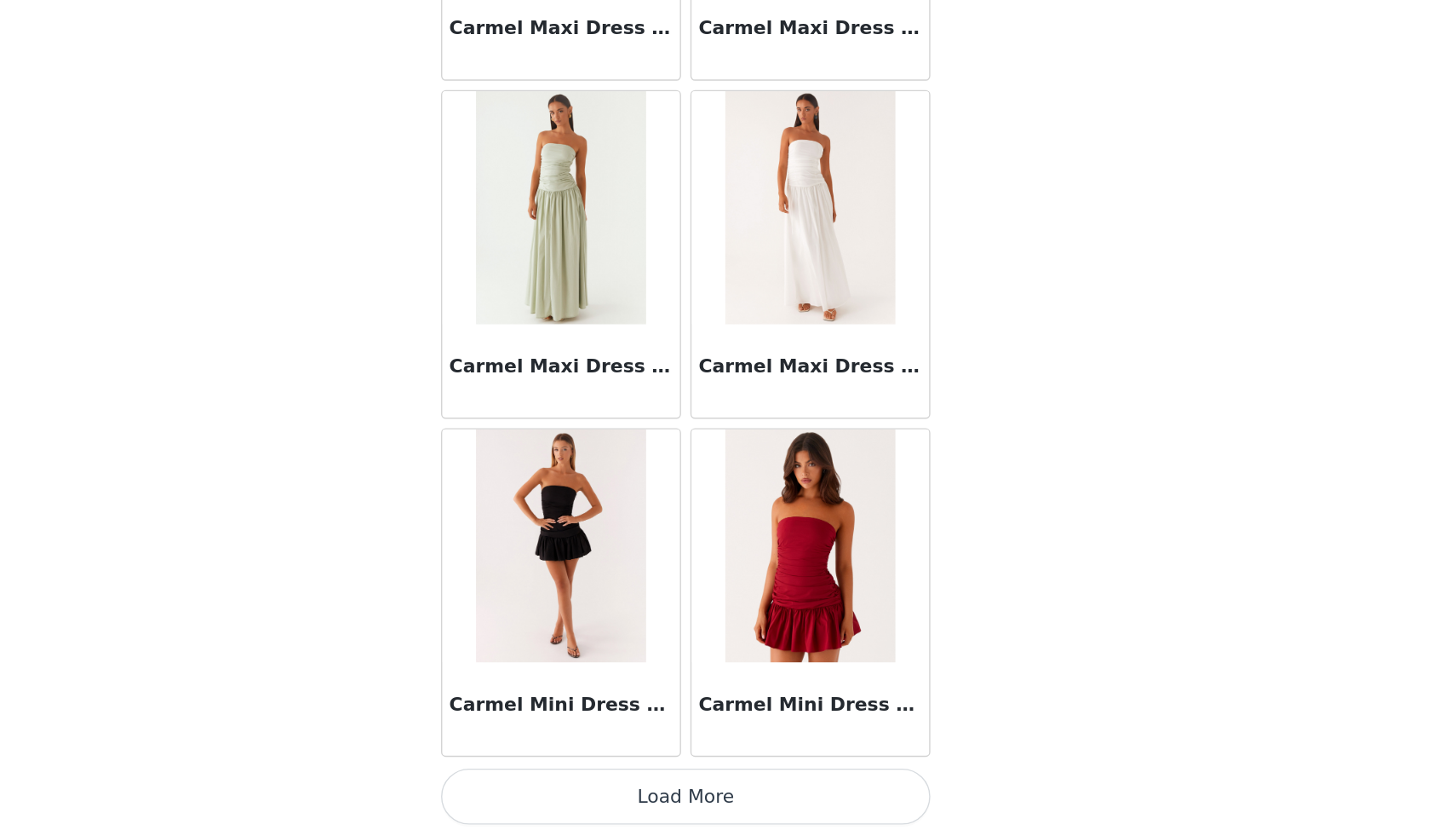
click at [727, 809] on button "Load More" at bounding box center [728, 807] width 358 height 41
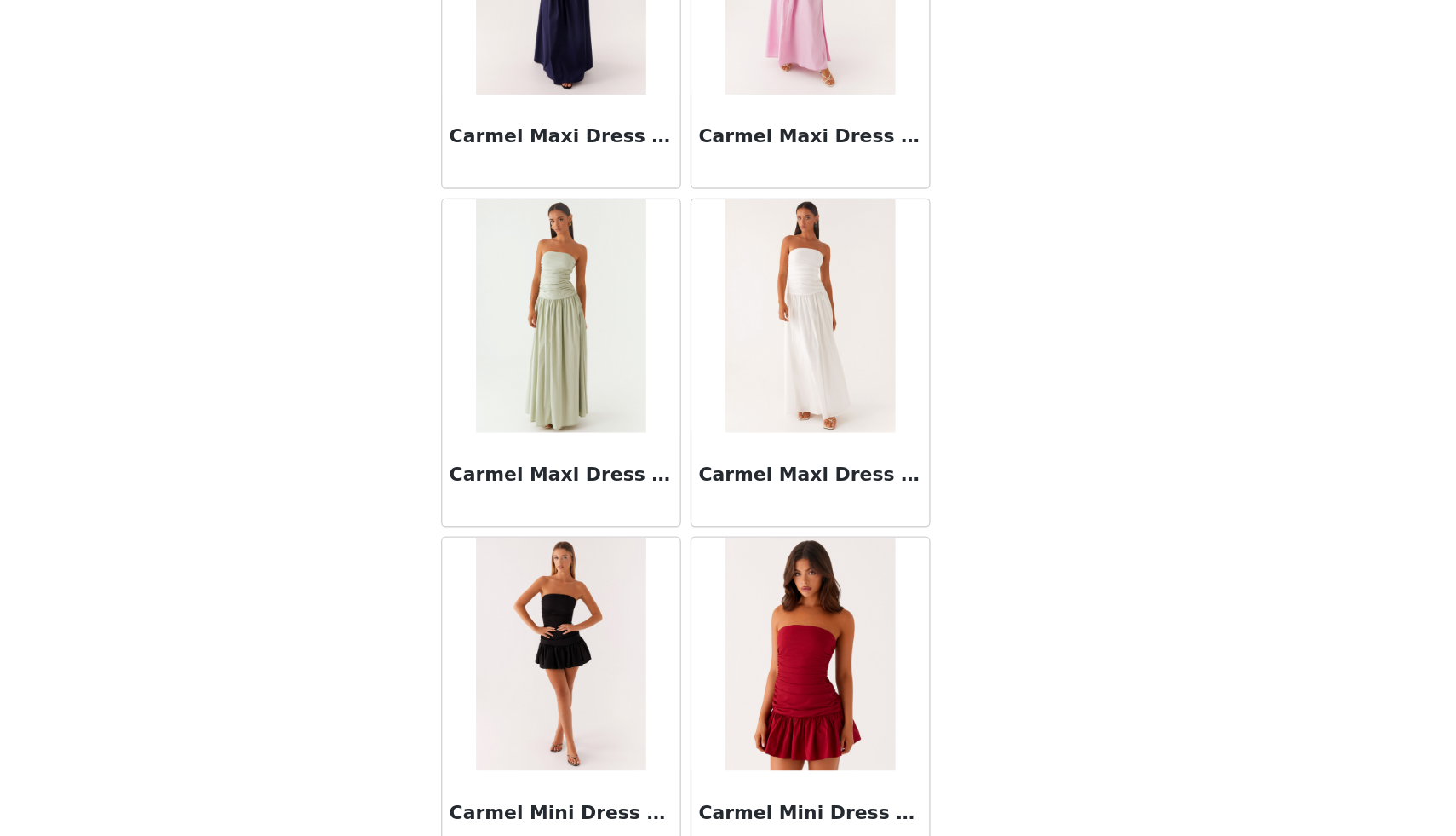
scroll to position [0, 0]
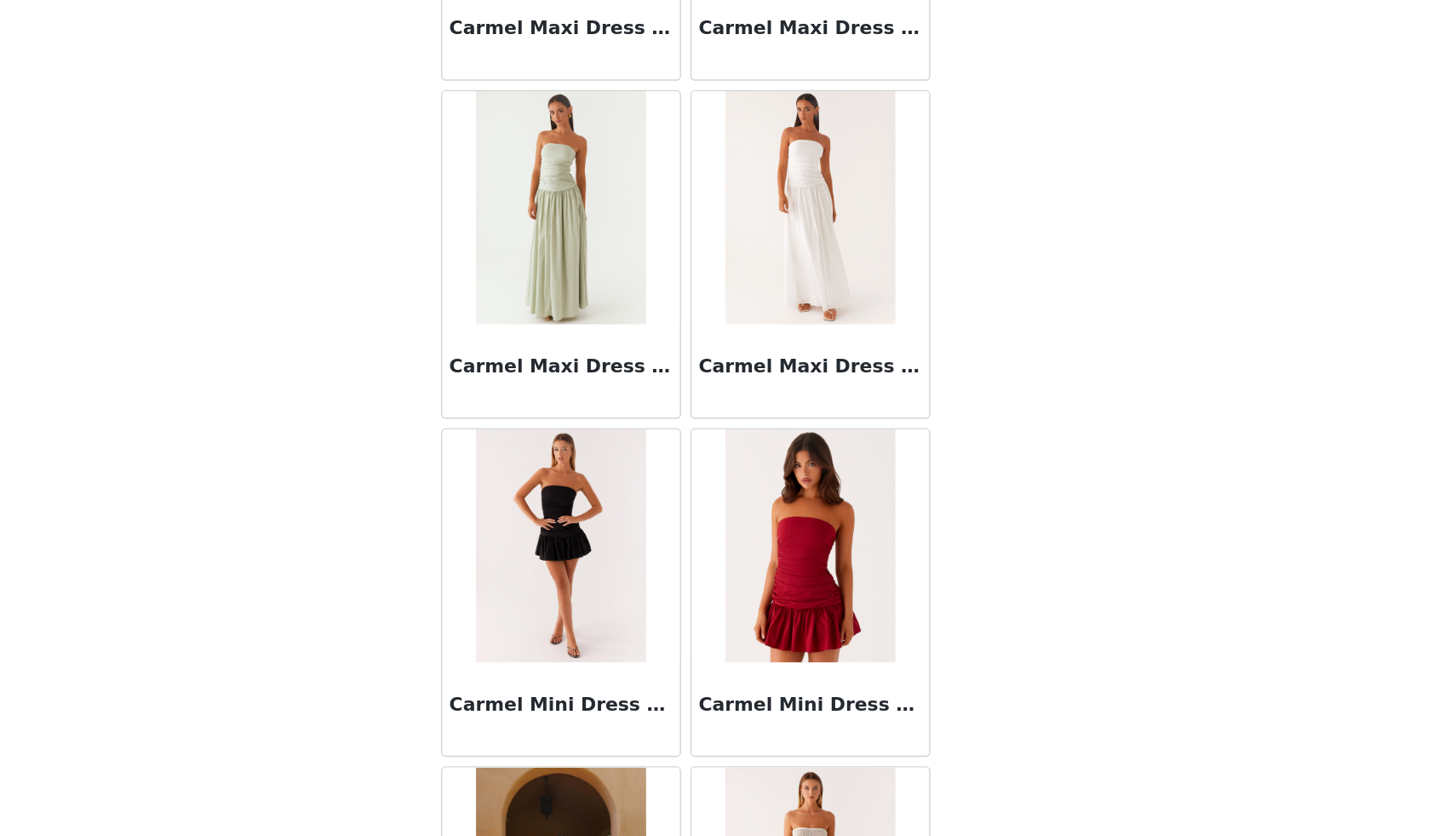
click at [929, 701] on div "Back Aamari Maxi Dress - Red Acapulco Shell Mini Dress - Deep Sea [PERSON_NAME]…" at bounding box center [728, 418] width 409 height 836
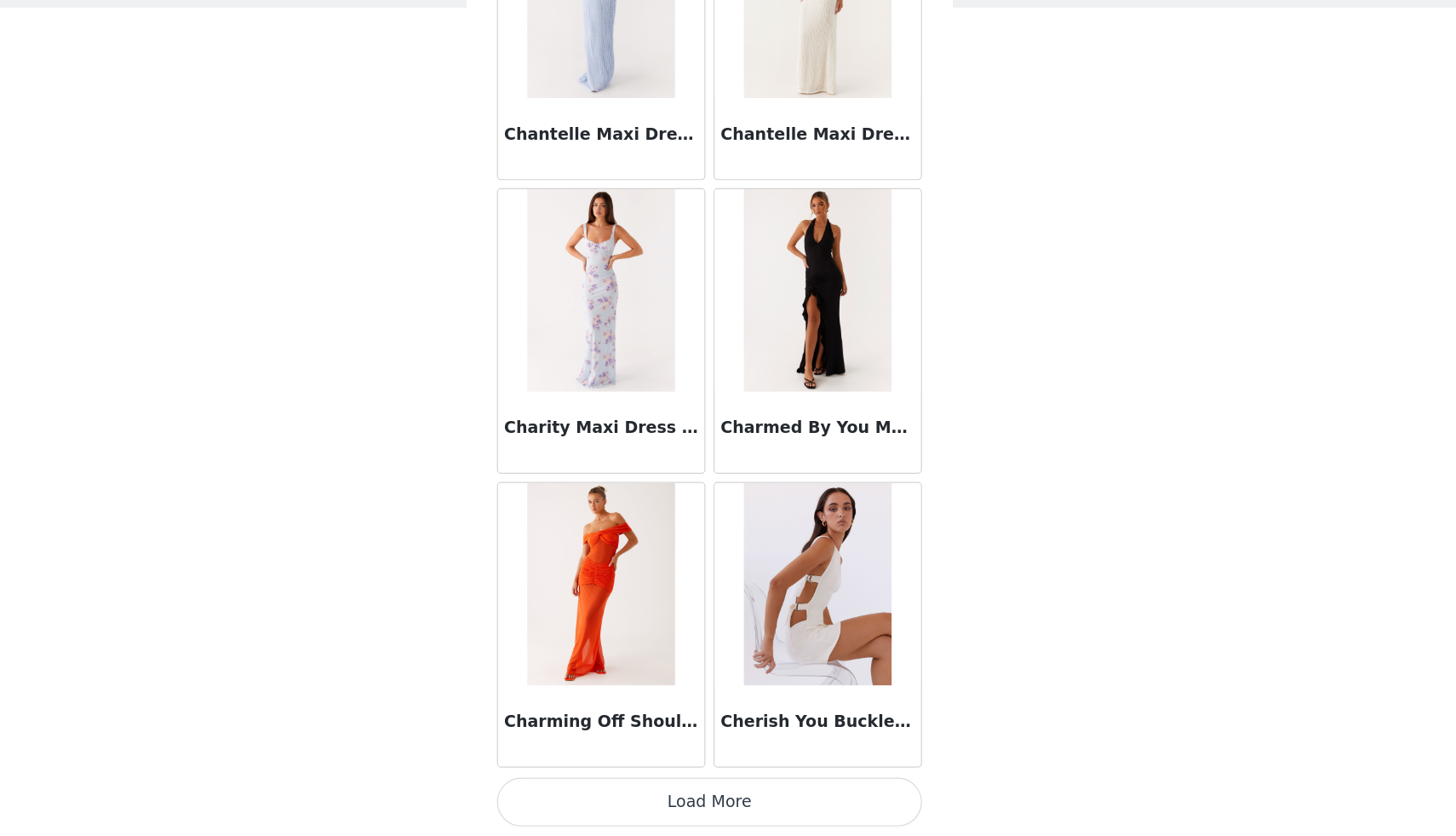
click at [694, 805] on button "Load More" at bounding box center [728, 807] width 358 height 41
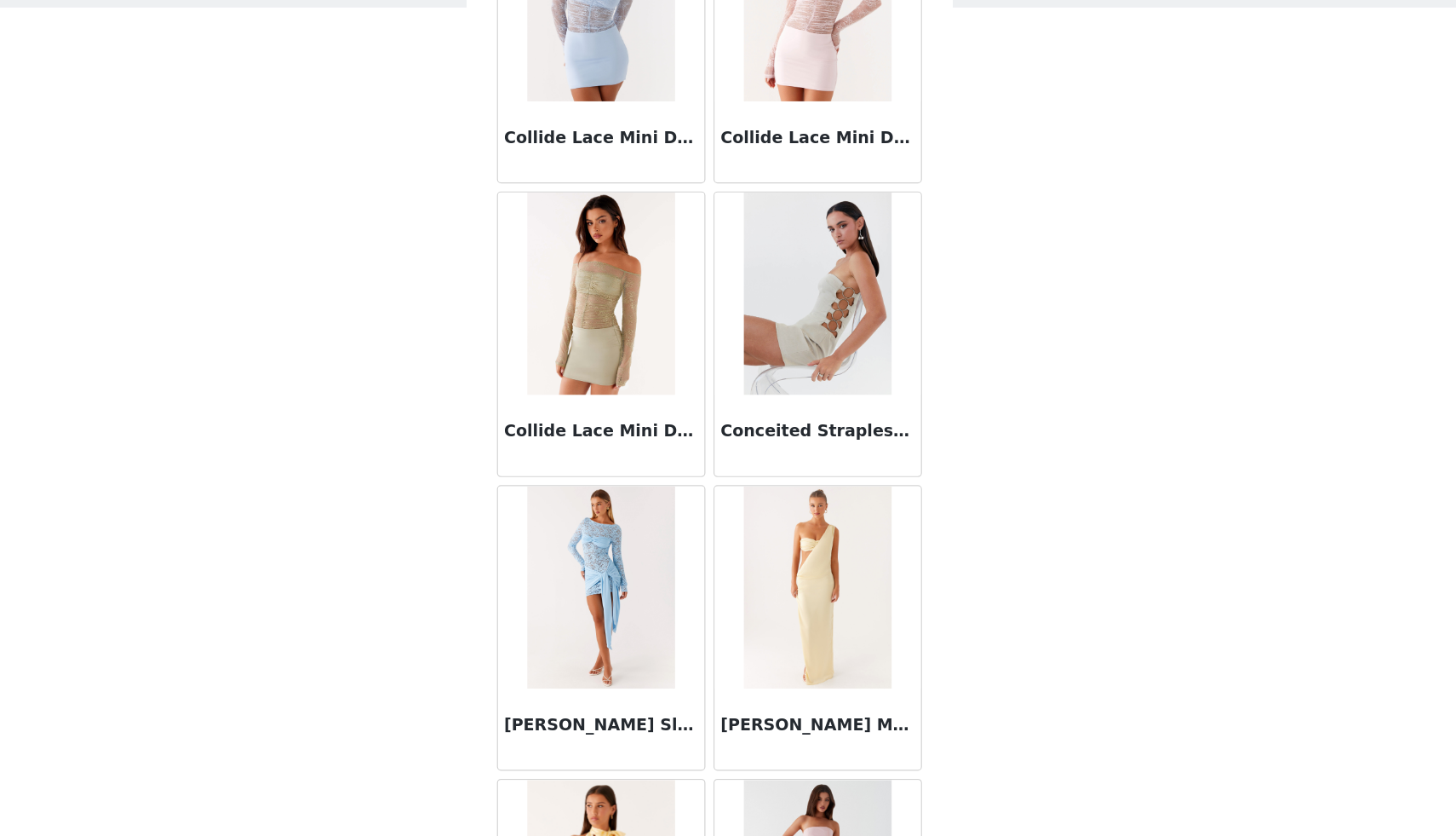
scroll to position [24000, 0]
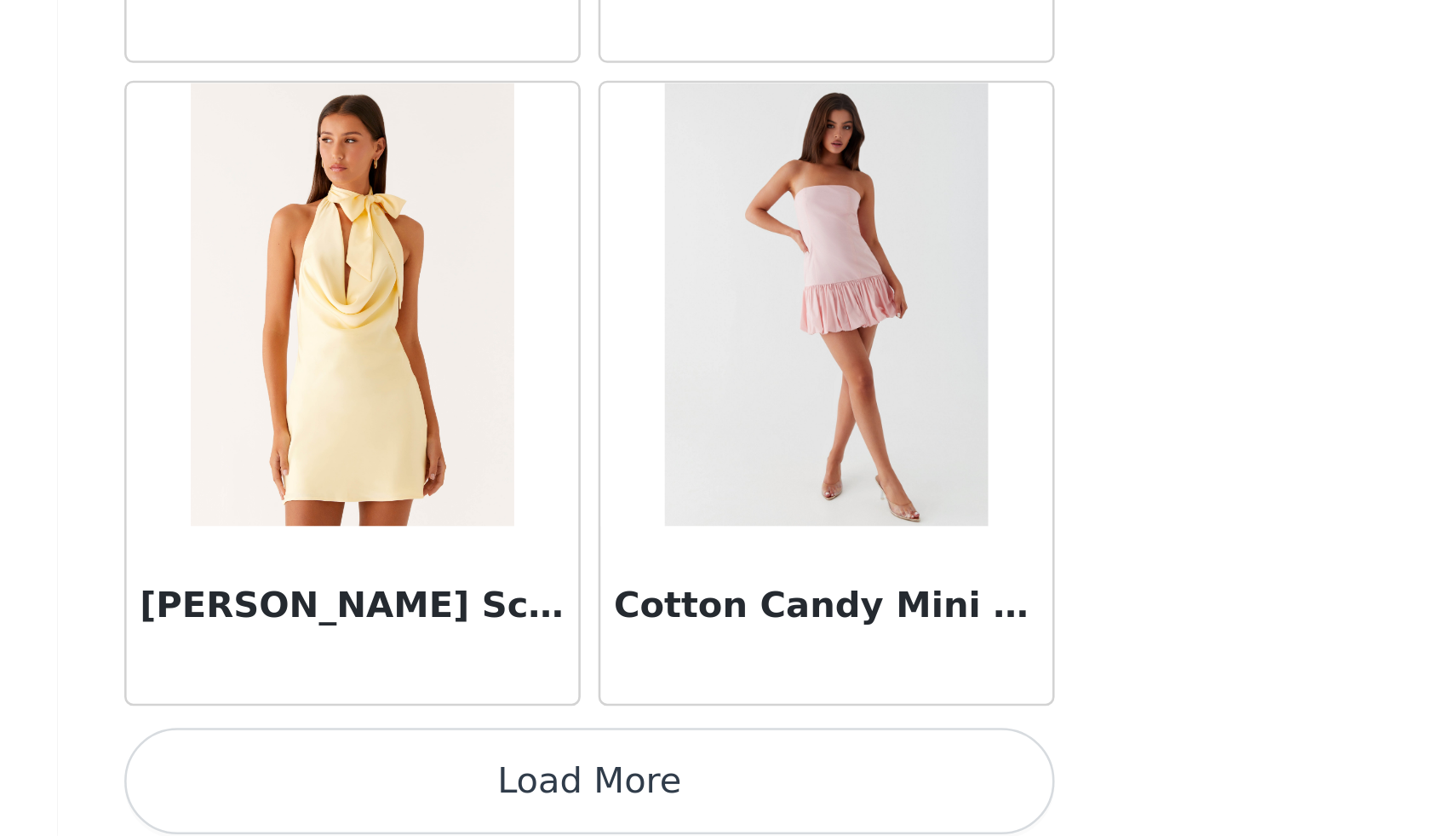
click at [742, 805] on button "Load More" at bounding box center [728, 814] width 358 height 41
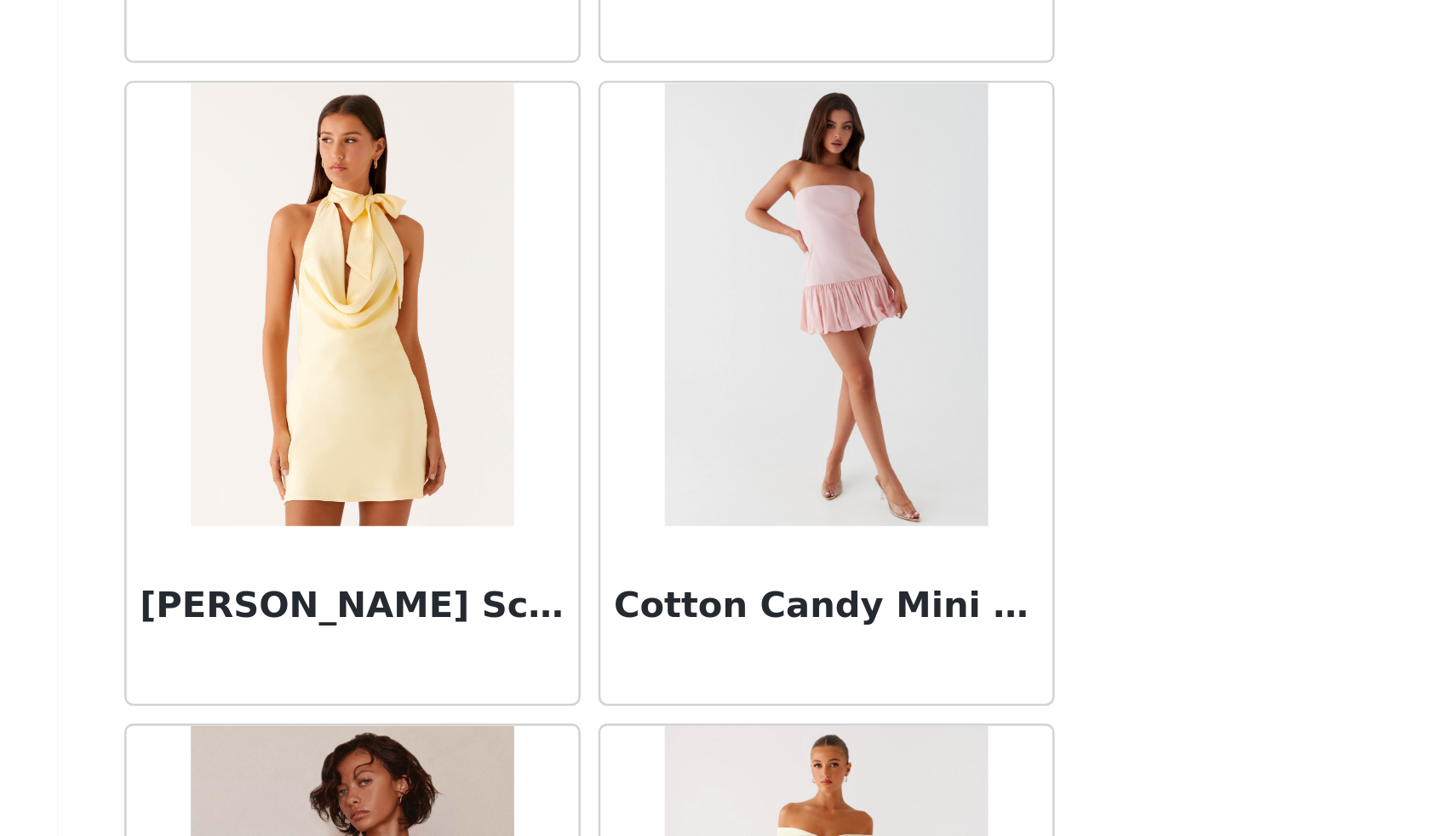
click at [779, 754] on h3 "Cotton Candy Mini Dress - Pink" at bounding box center [819, 747] width 164 height 20
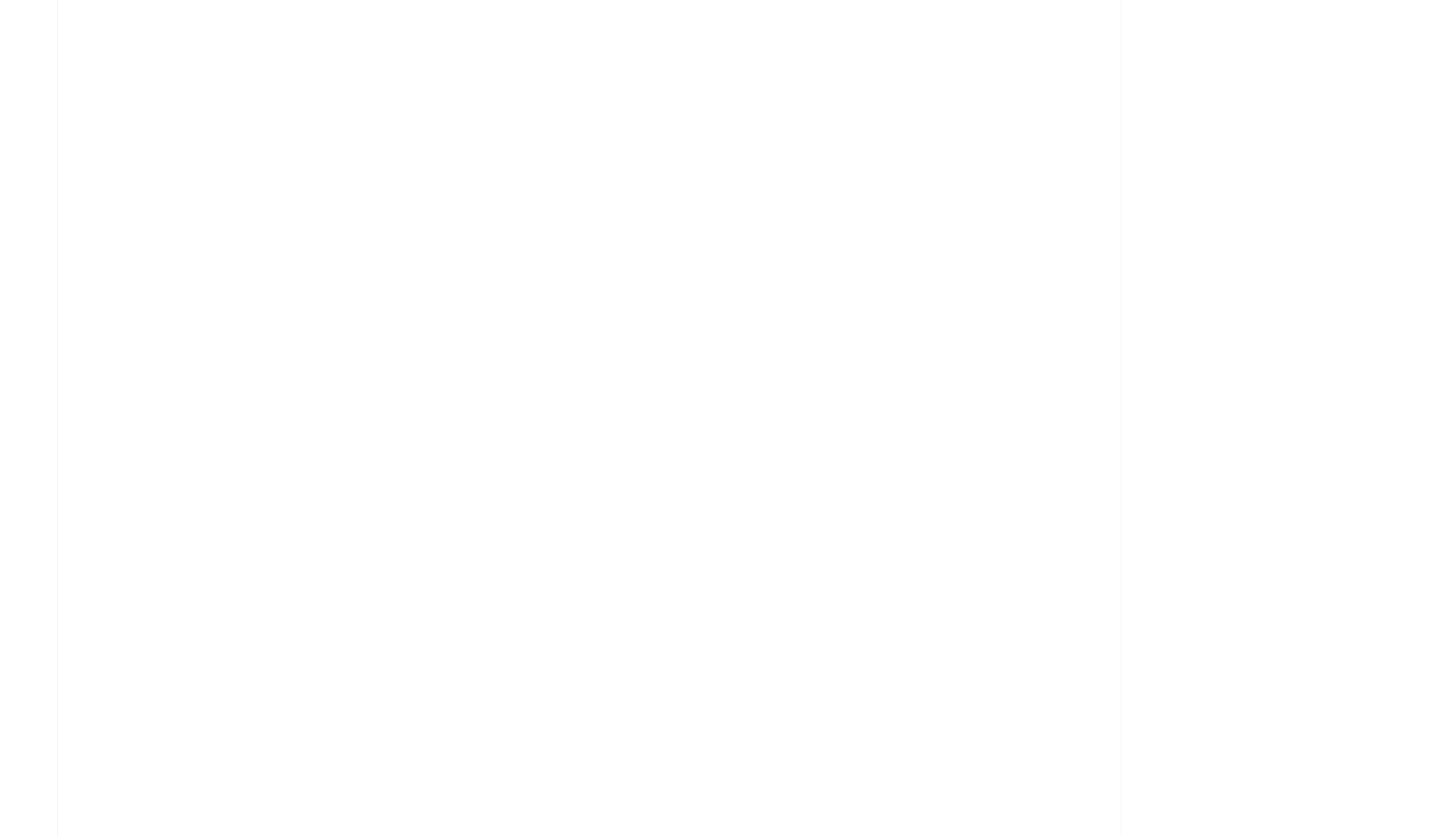
scroll to position [0, 0]
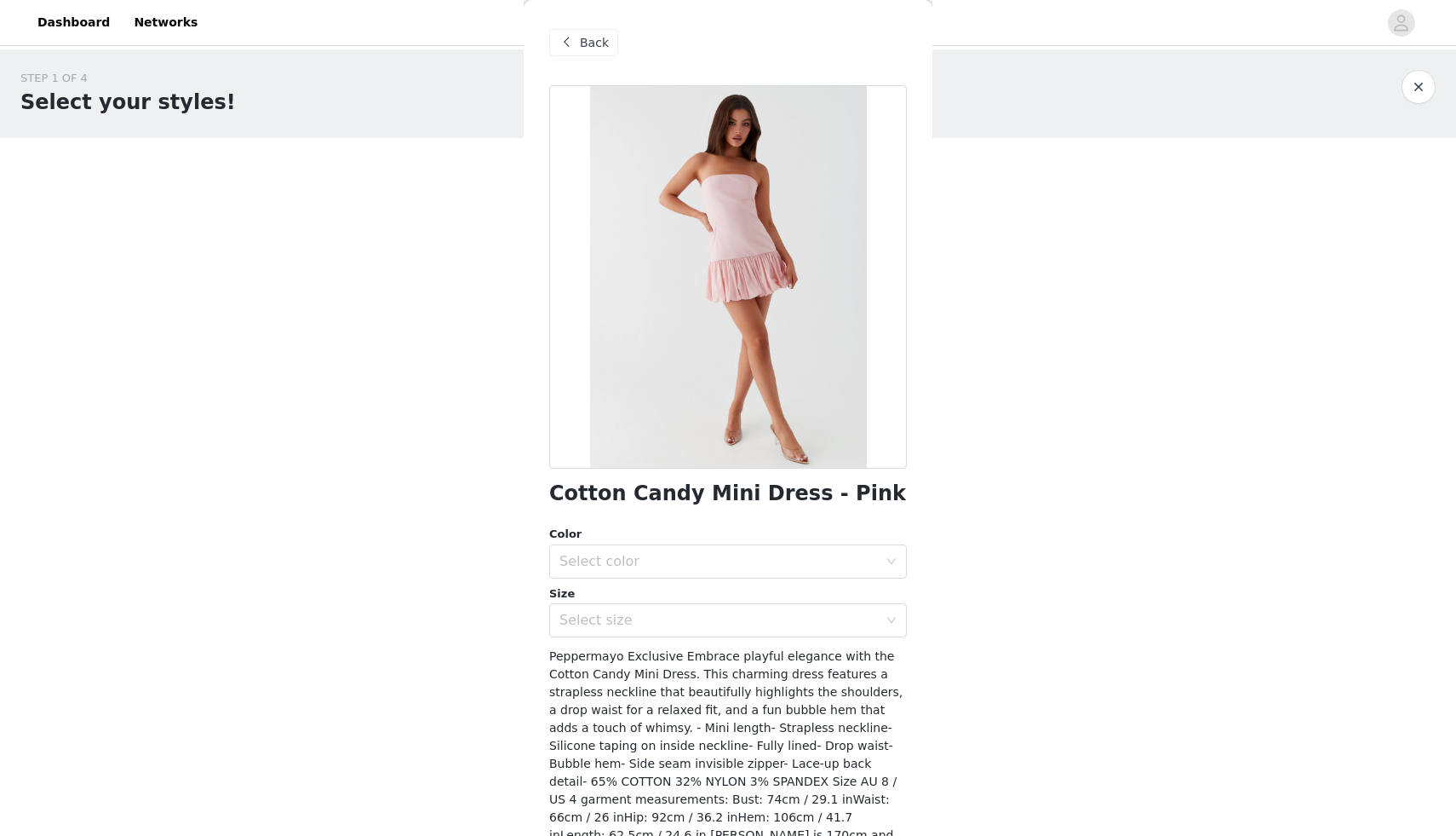
click at [575, 39] on span at bounding box center [566, 42] width 20 height 20
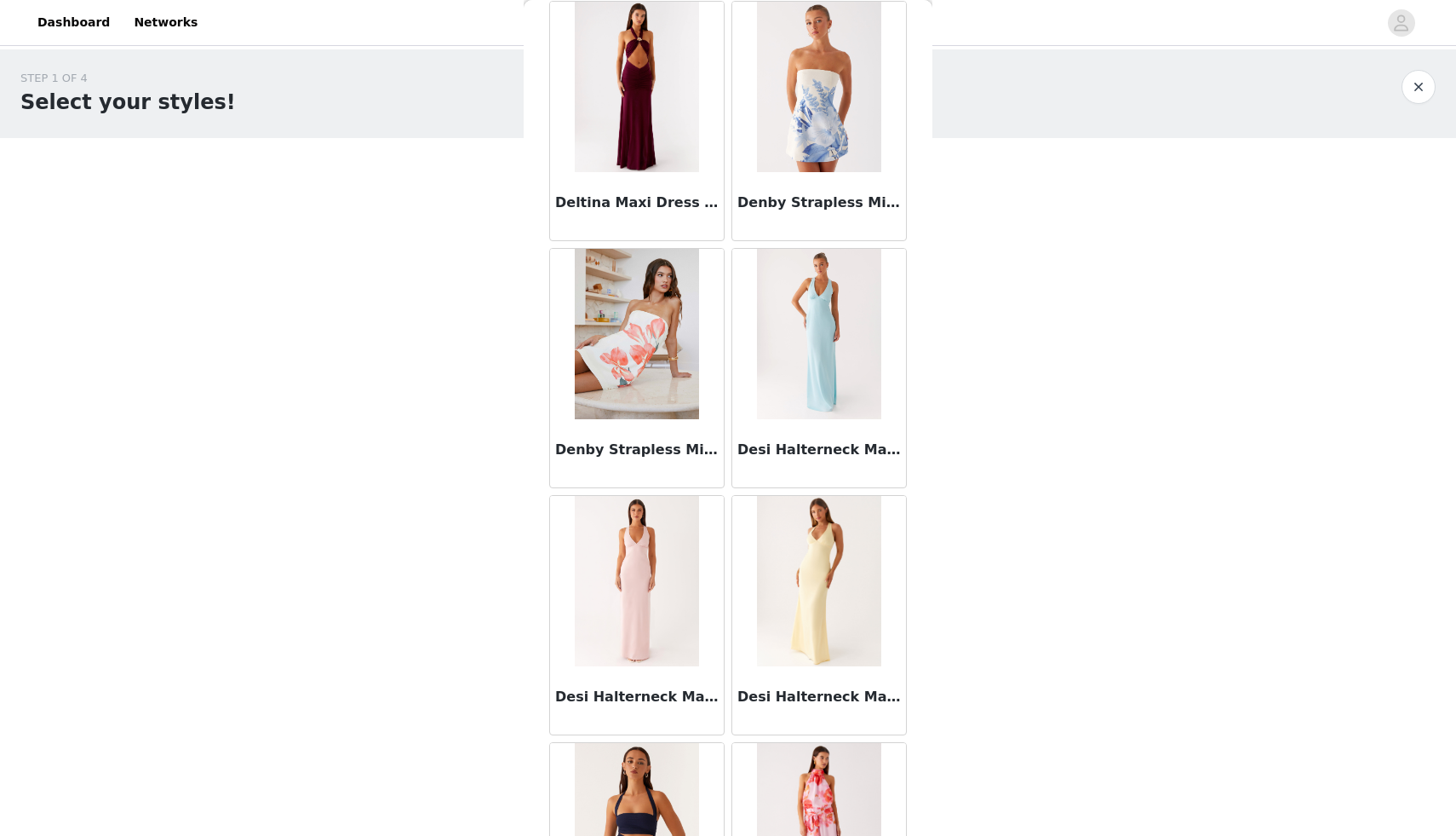
scroll to position [26478, 0]
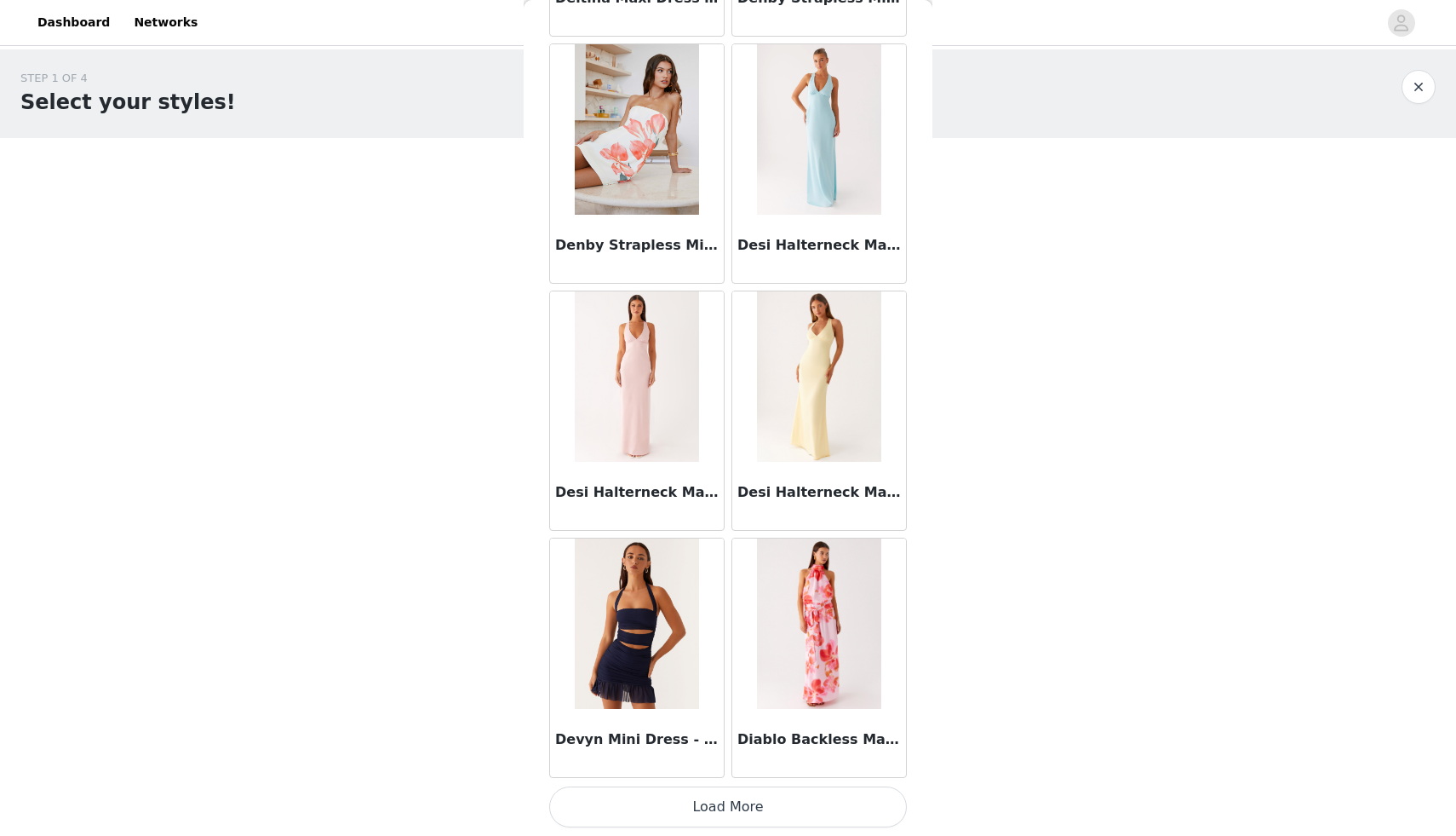
click at [758, 811] on button "Load More" at bounding box center [728, 807] width 358 height 41
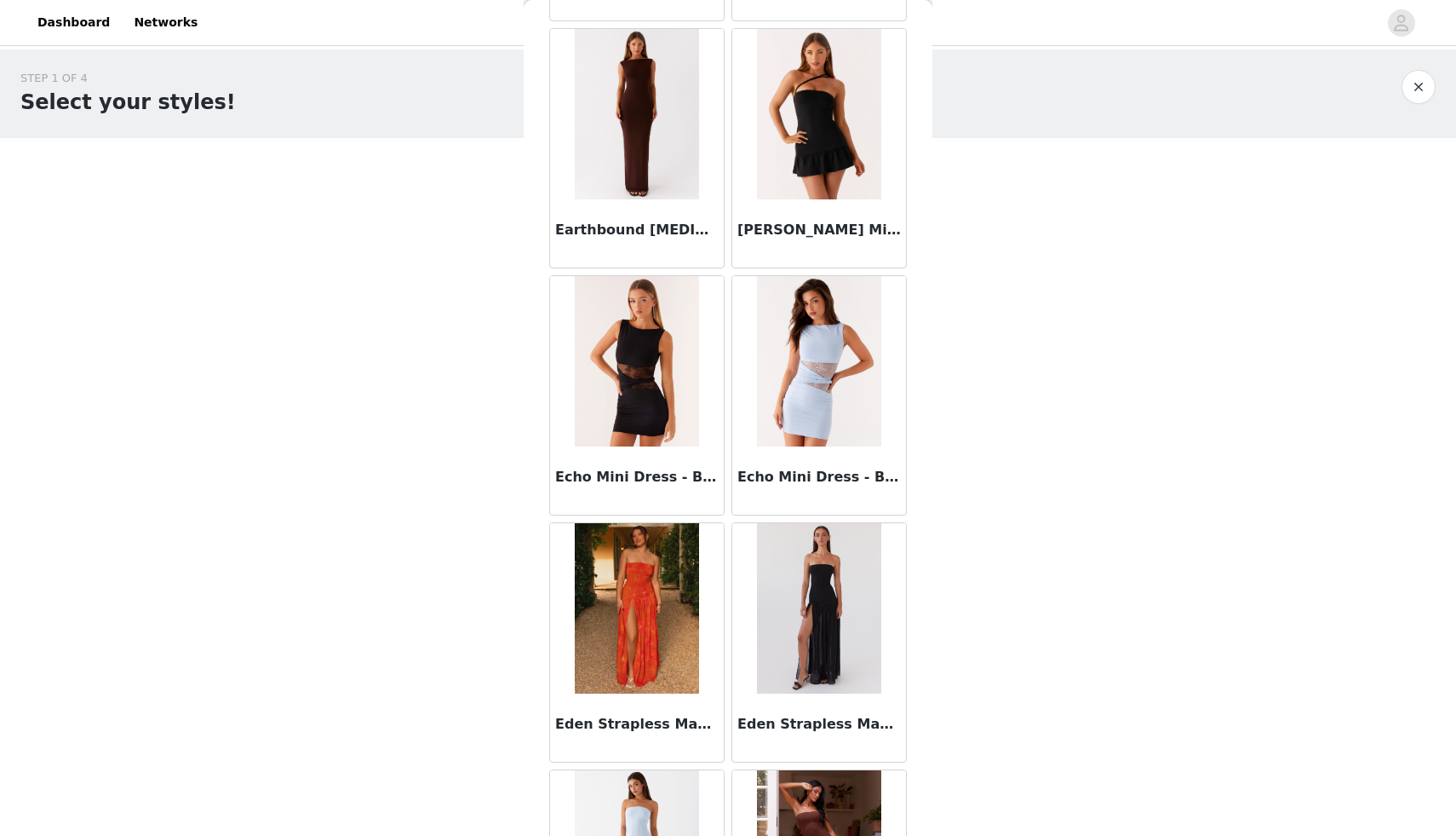
scroll to position [28949, 0]
